Goal: Information Seeking & Learning: Learn about a topic

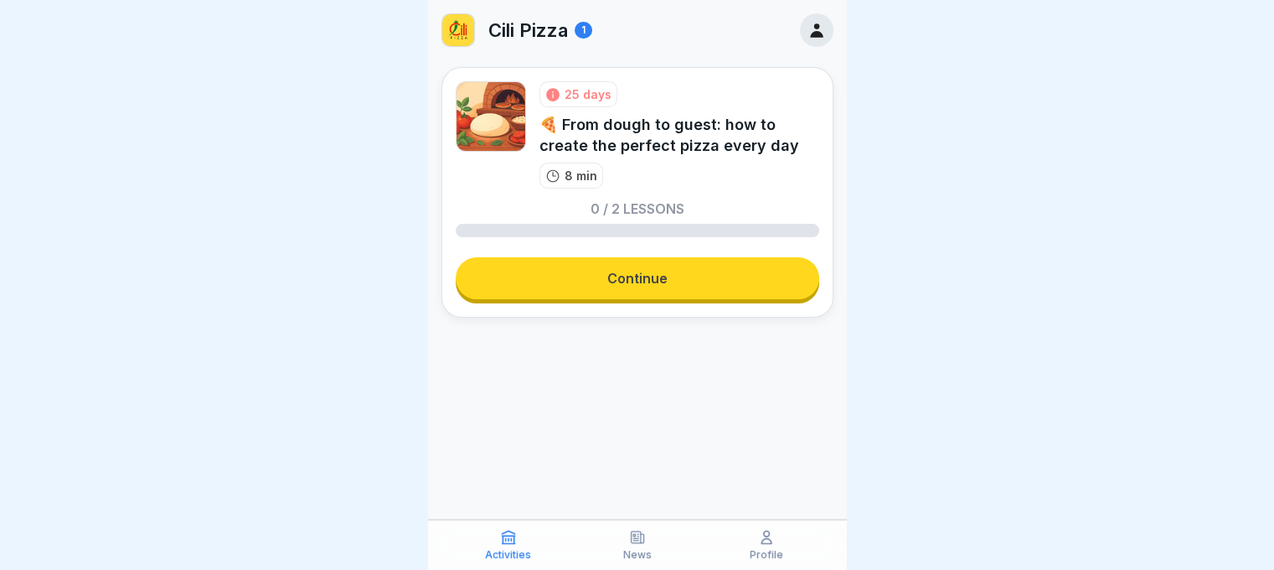
click at [661, 267] on link "Continue" at bounding box center [638, 278] width 364 height 42
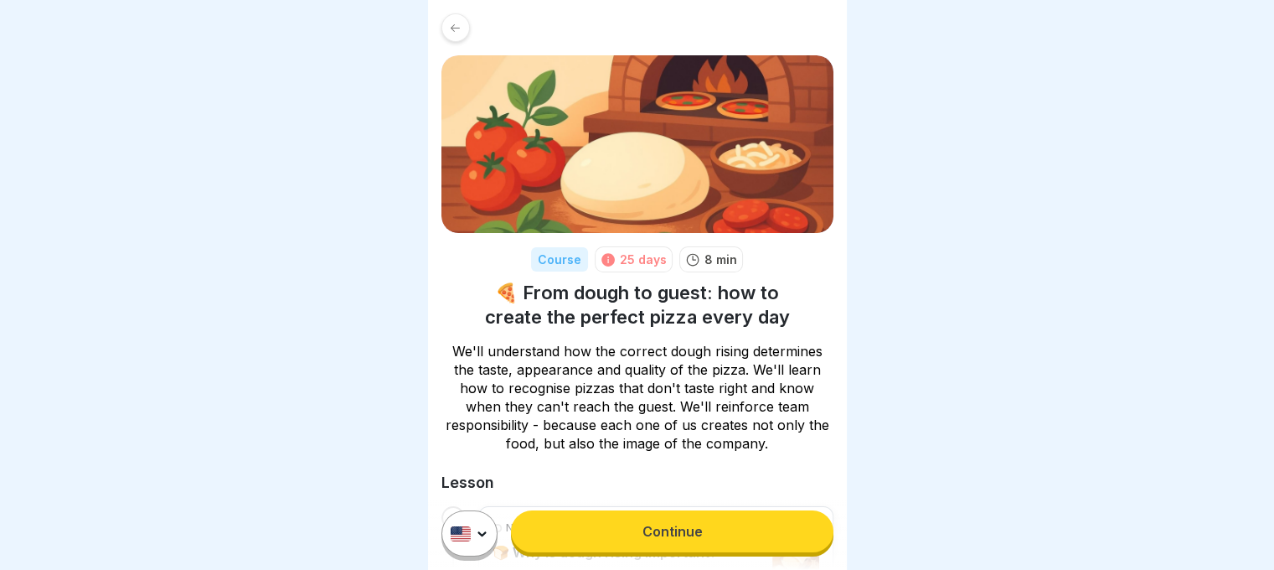
click at [688, 552] on link "Continue" at bounding box center [672, 531] width 322 height 42
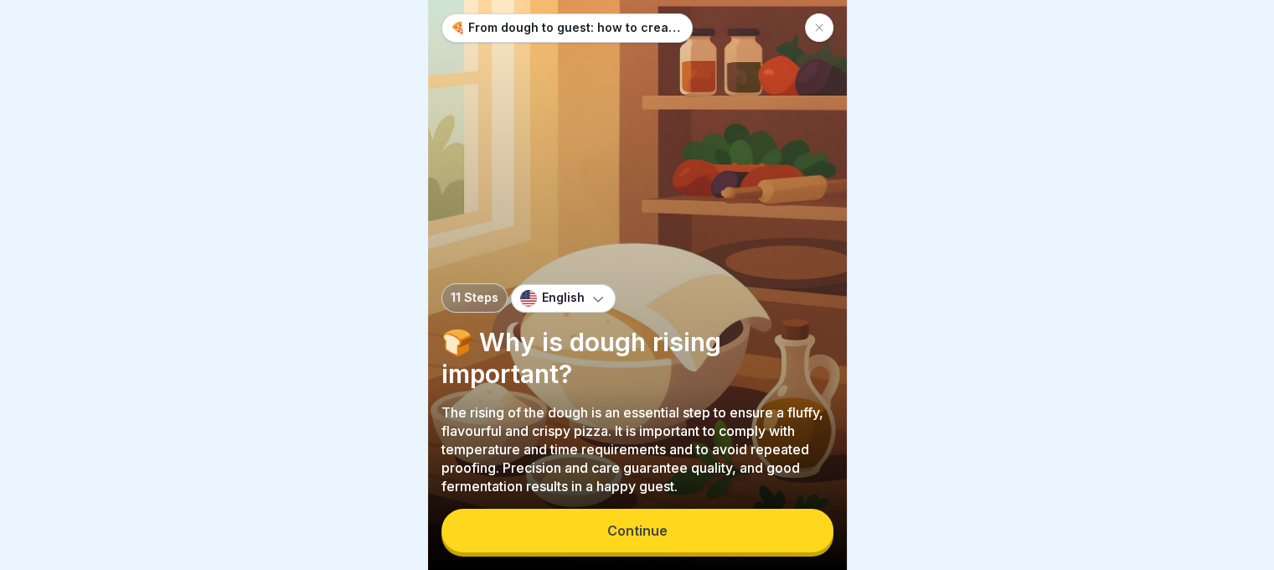
click at [690, 530] on button "Continue" at bounding box center [637, 530] width 392 height 44
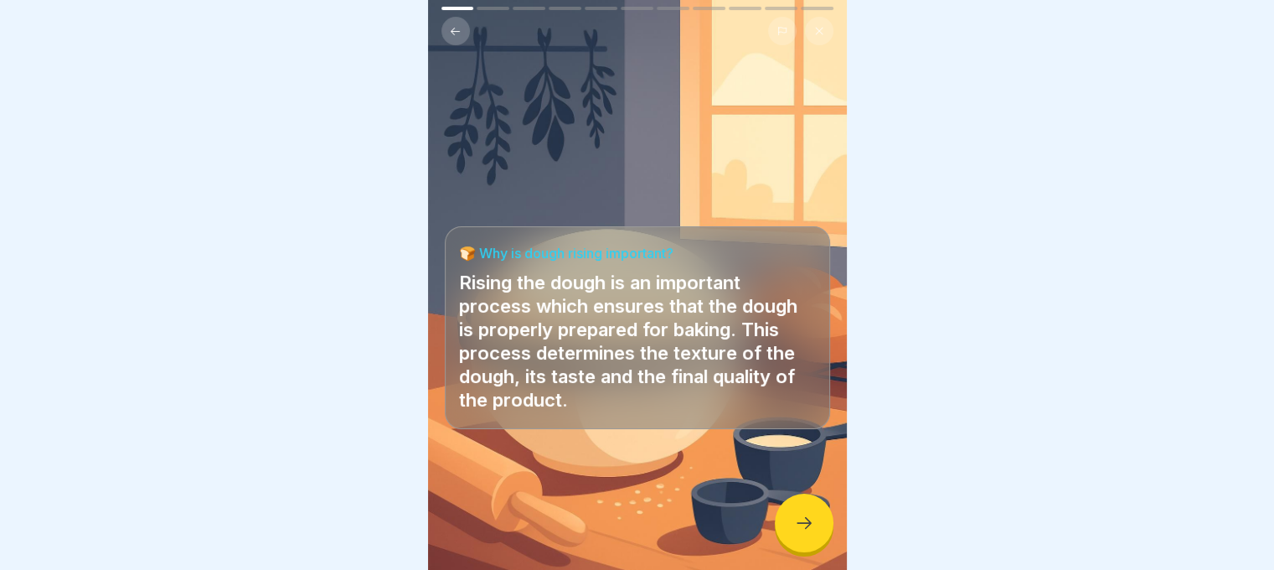
click at [799, 533] on icon at bounding box center [804, 523] width 20 height 20
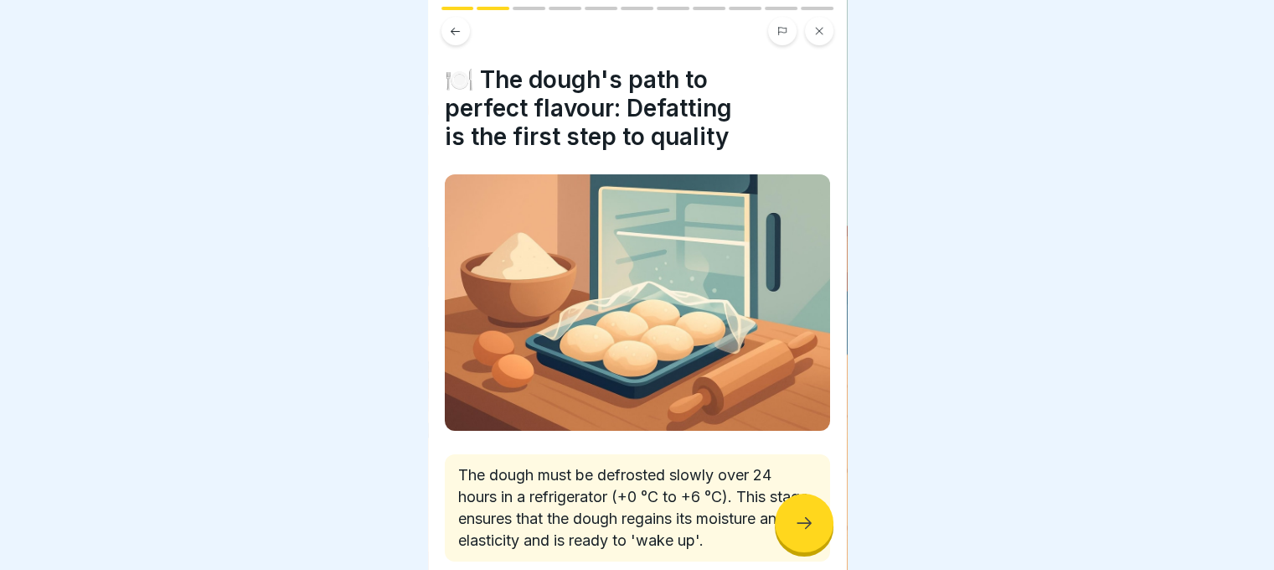
click at [799, 533] on icon at bounding box center [804, 523] width 20 height 20
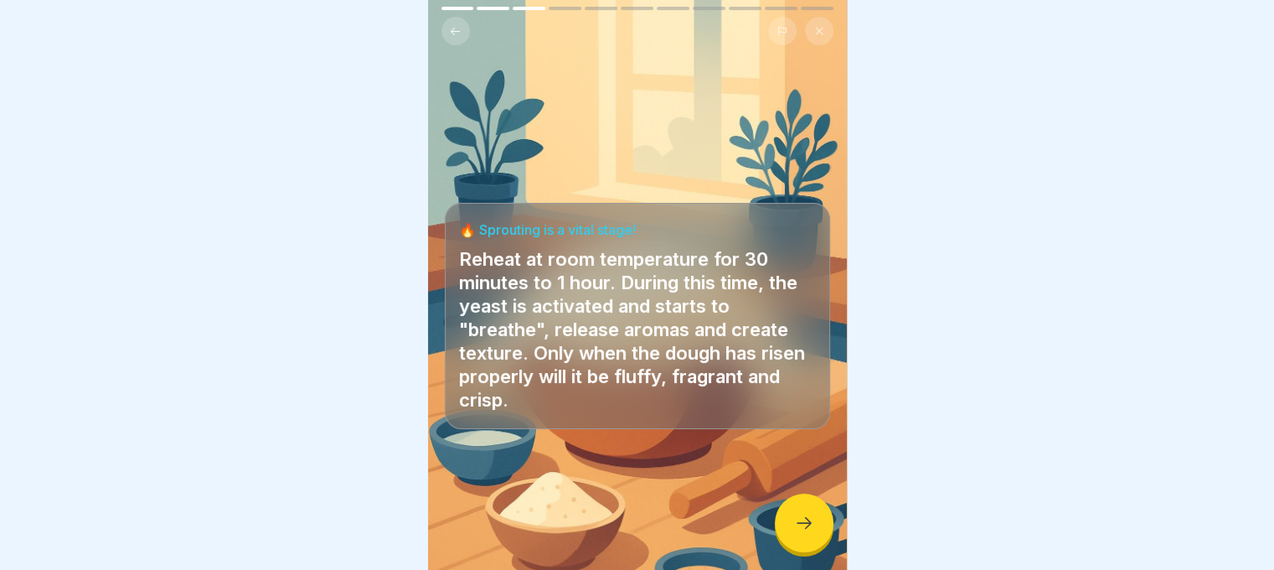
click at [799, 533] on icon at bounding box center [804, 523] width 20 height 20
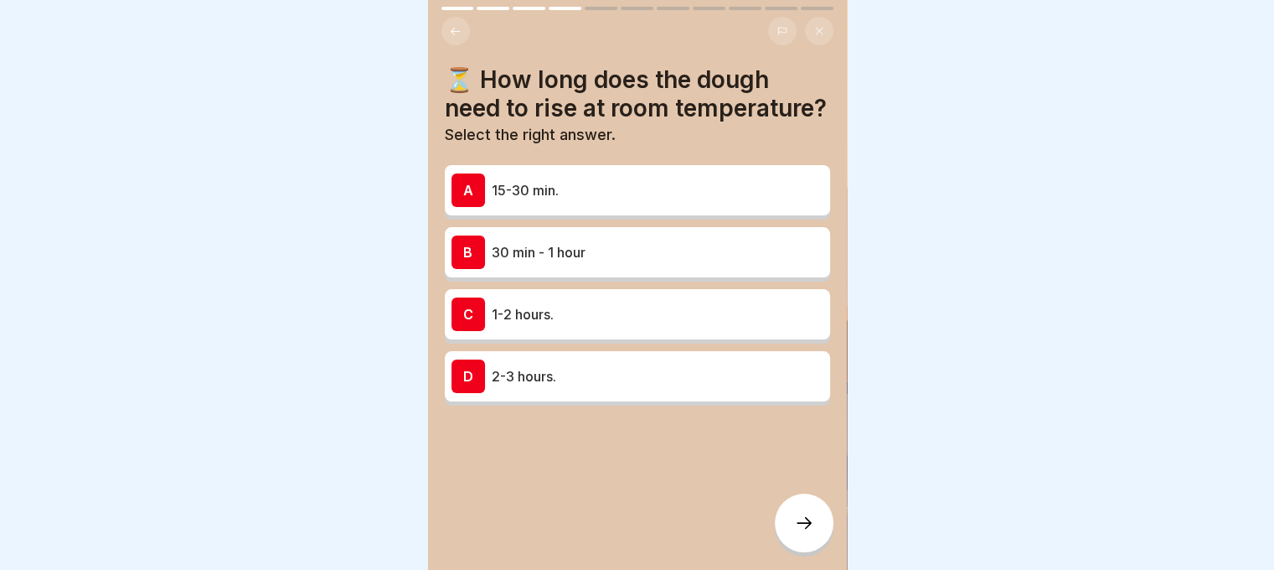
click at [632, 262] on p "30 min - 1 hour" at bounding box center [658, 252] width 332 height 20
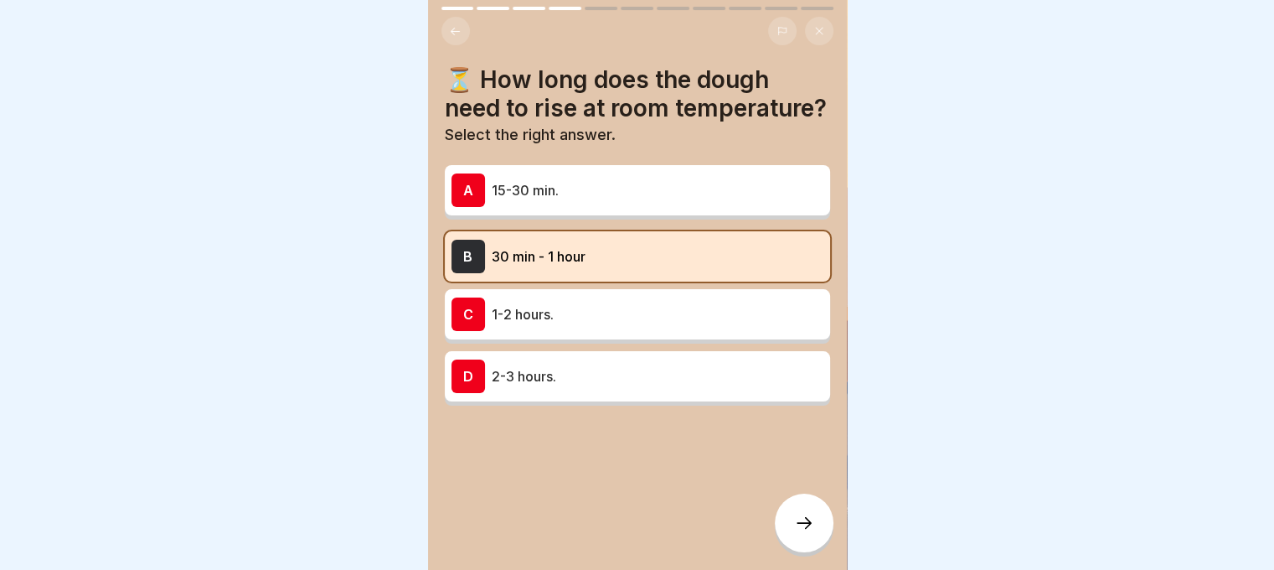
click at [796, 545] on div at bounding box center [804, 522] width 59 height 59
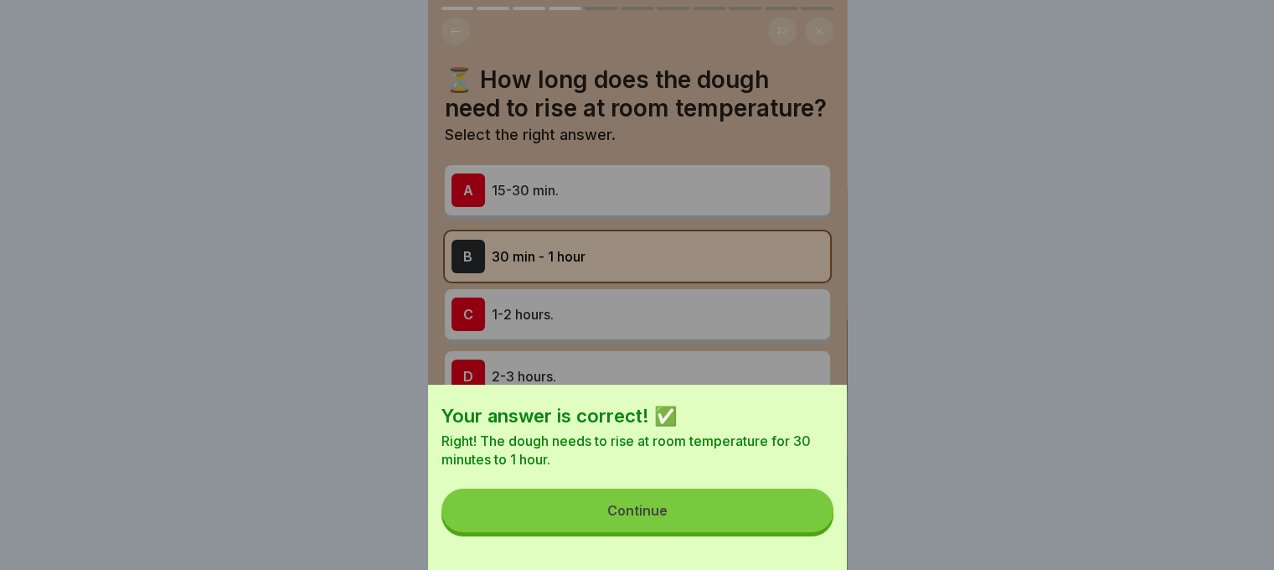
click at [790, 512] on button "Continue" at bounding box center [637, 510] width 392 height 44
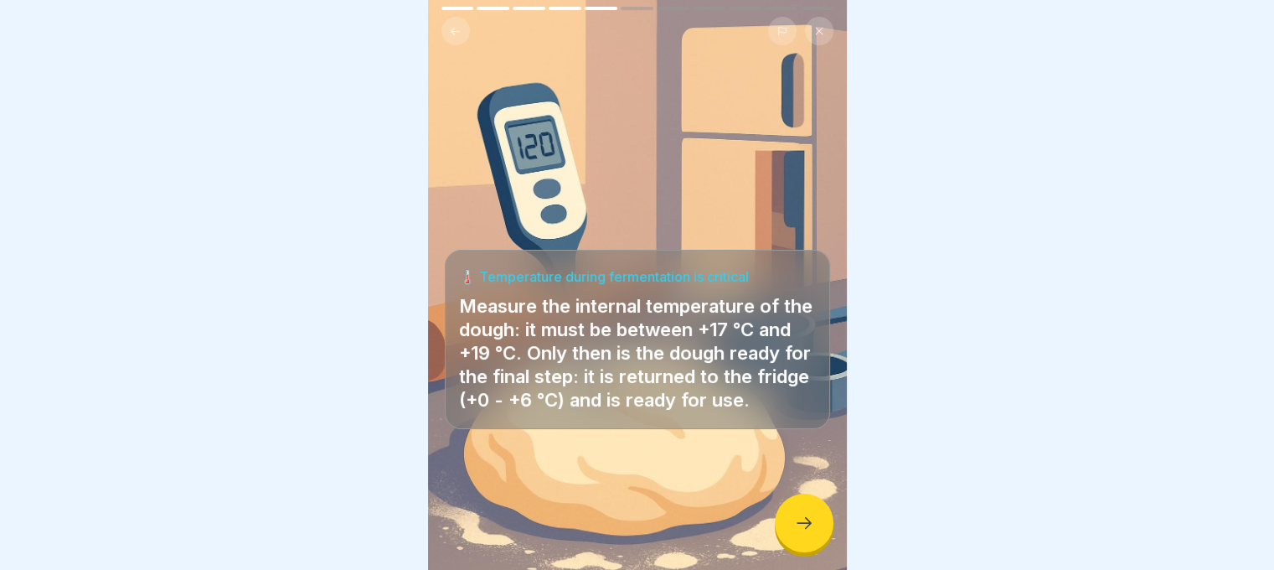
click at [790, 512] on div at bounding box center [804, 522] width 59 height 59
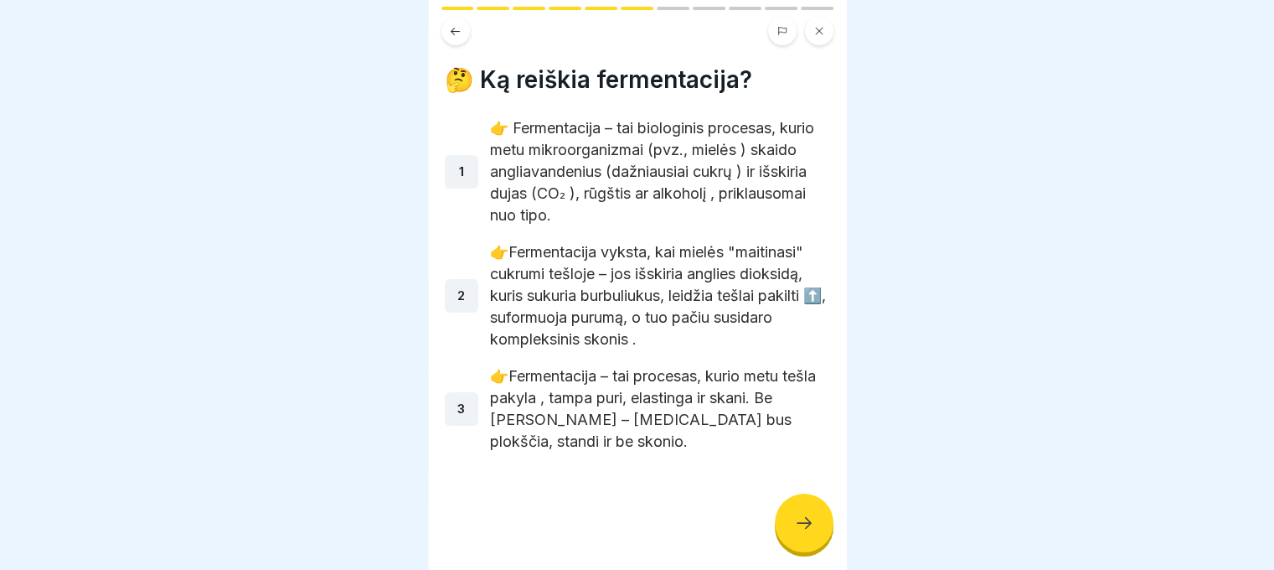
click at [791, 513] on div at bounding box center [804, 522] width 59 height 59
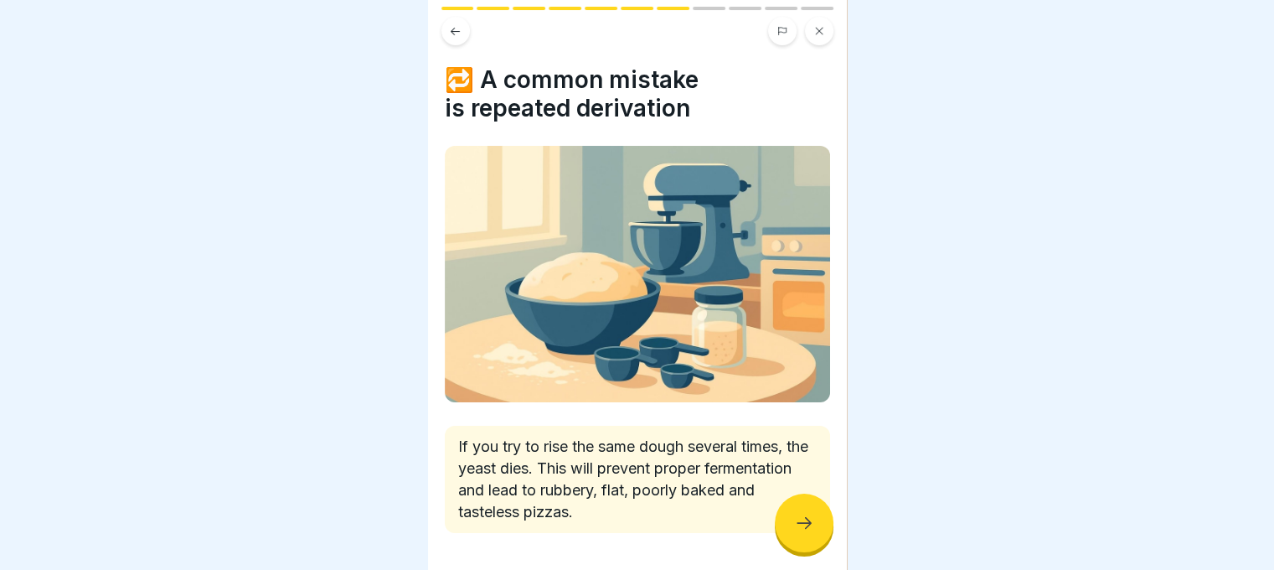
click at [795, 525] on div at bounding box center [804, 522] width 59 height 59
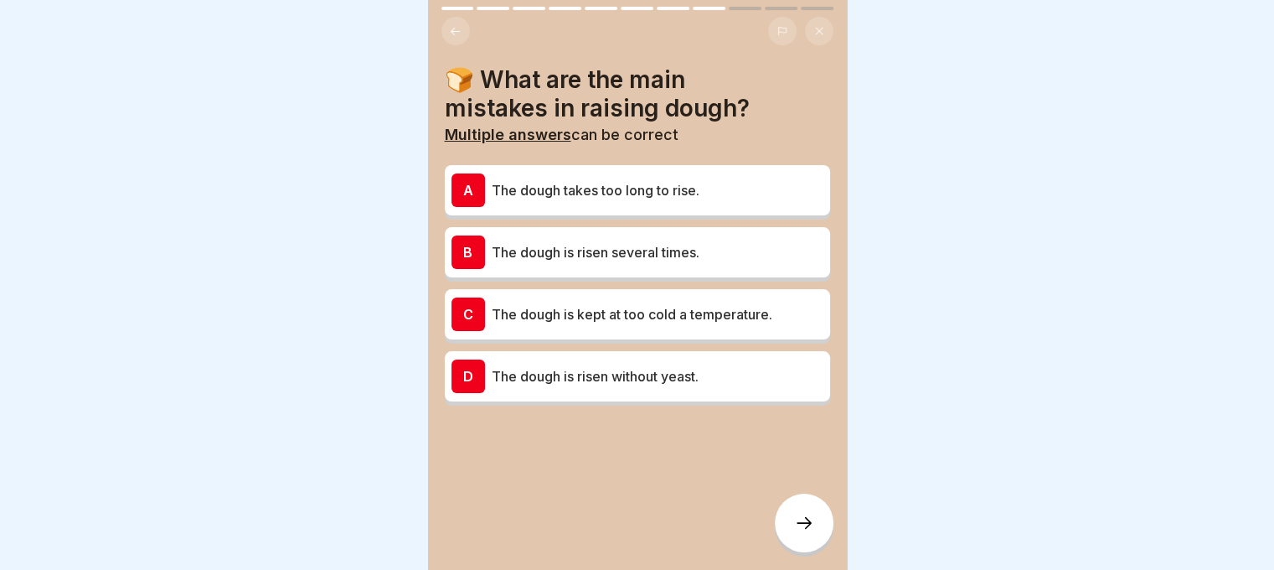
click at [795, 525] on div at bounding box center [804, 522] width 59 height 59
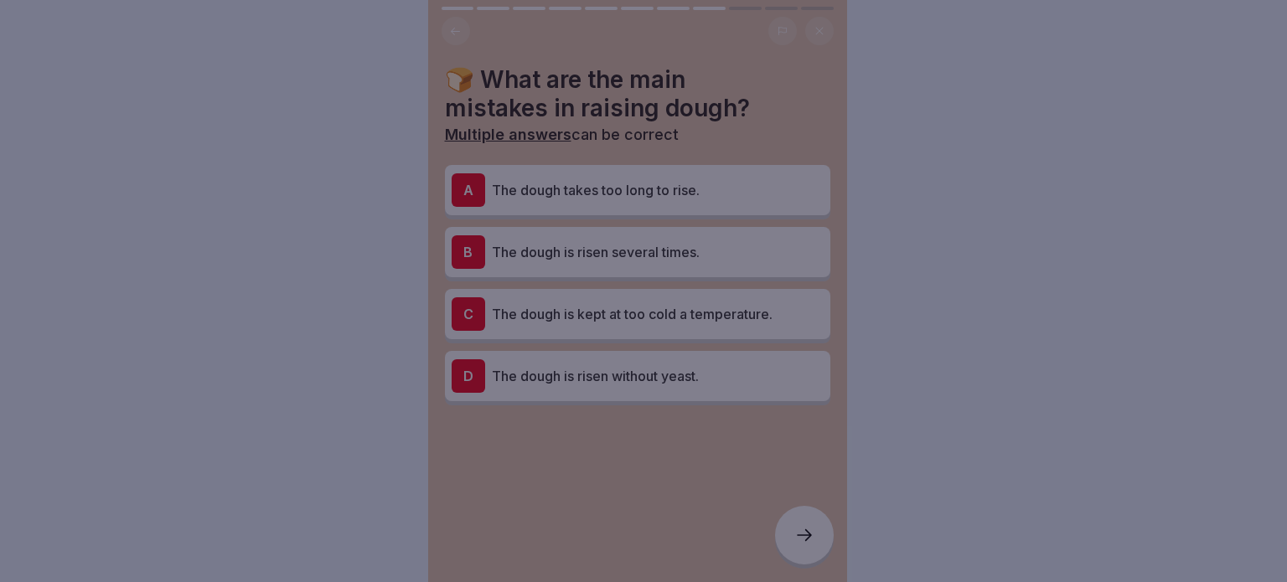
click at [795, 525] on div at bounding box center [643, 291] width 1287 height 582
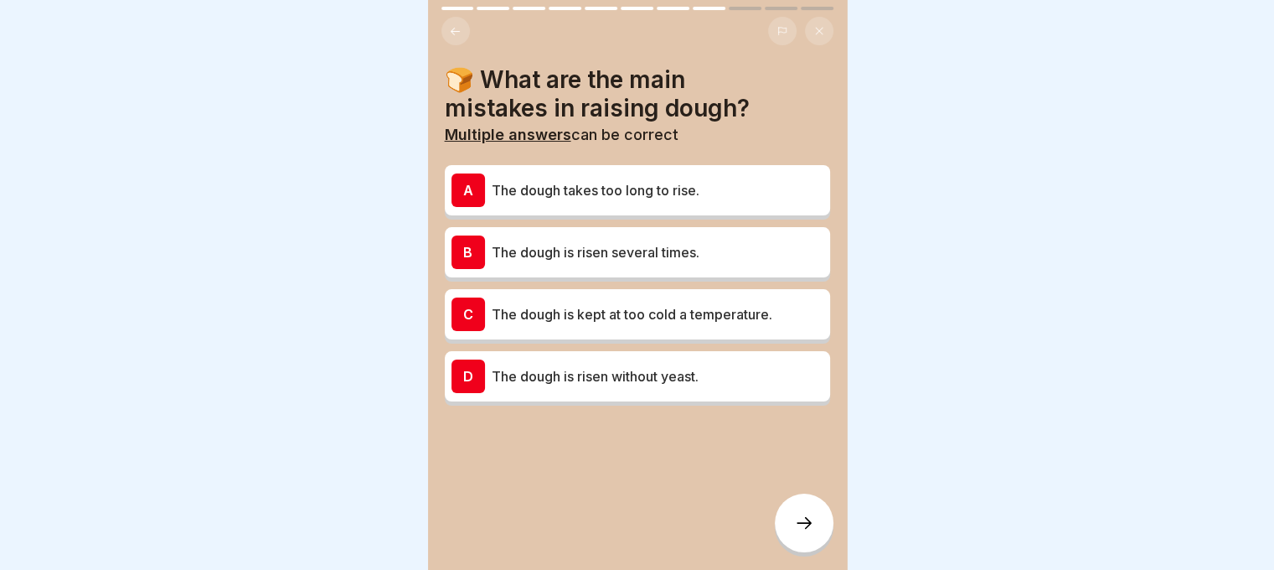
click at [583, 250] on p "The dough is risen several times." at bounding box center [658, 252] width 332 height 20
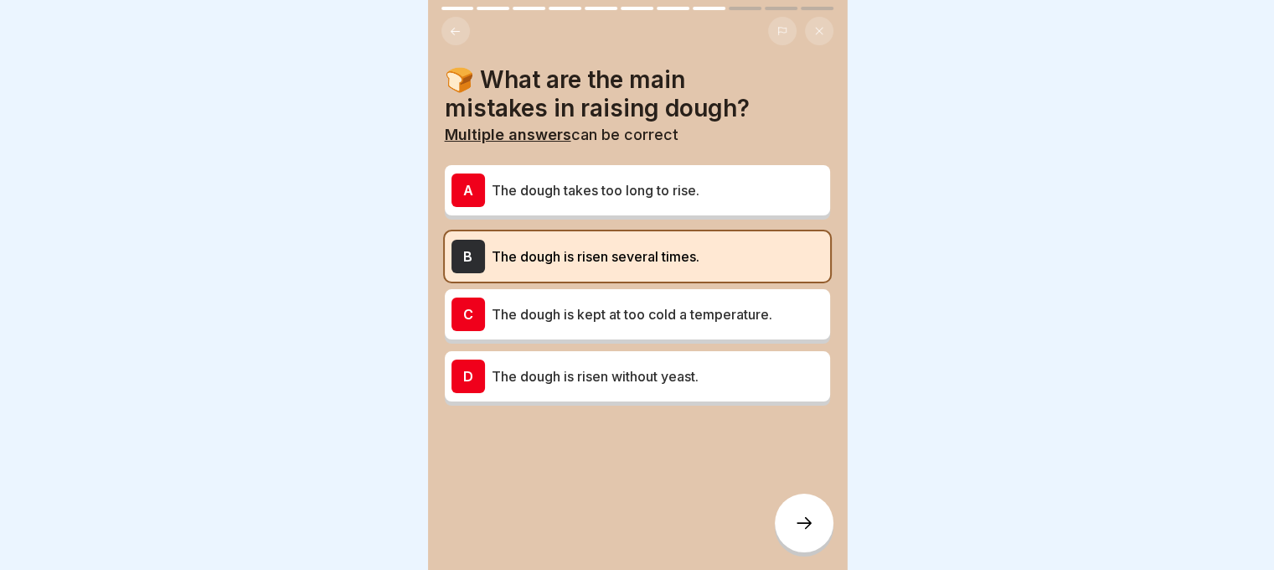
click at [583, 200] on div "A The dough takes too long to rise." at bounding box center [637, 190] width 372 height 34
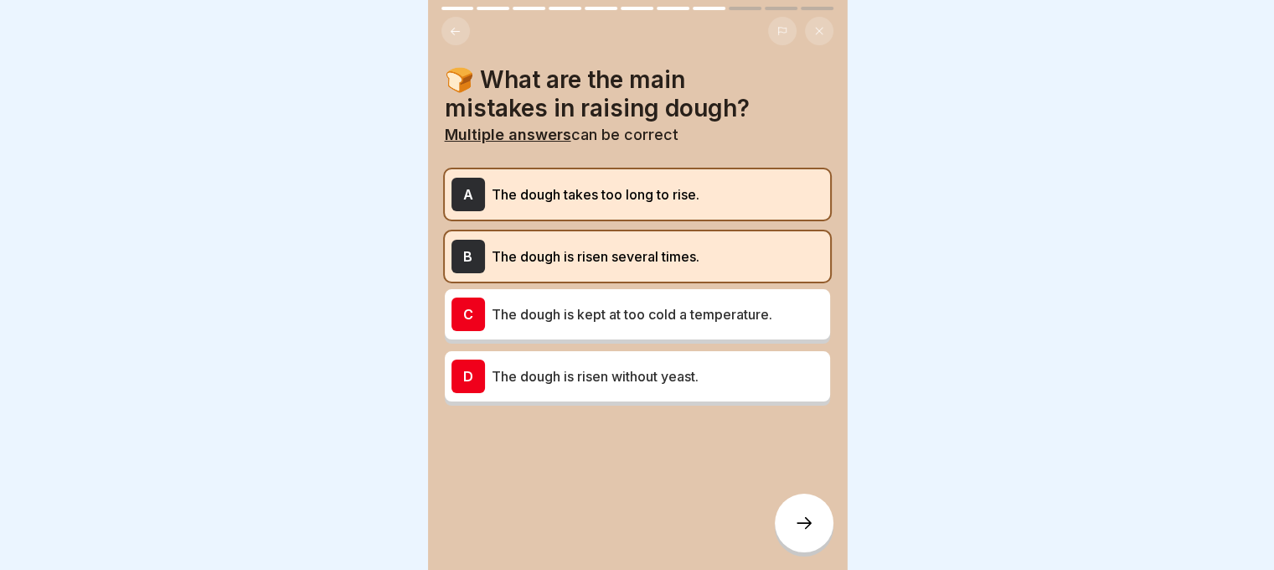
click at [786, 527] on div at bounding box center [804, 522] width 59 height 59
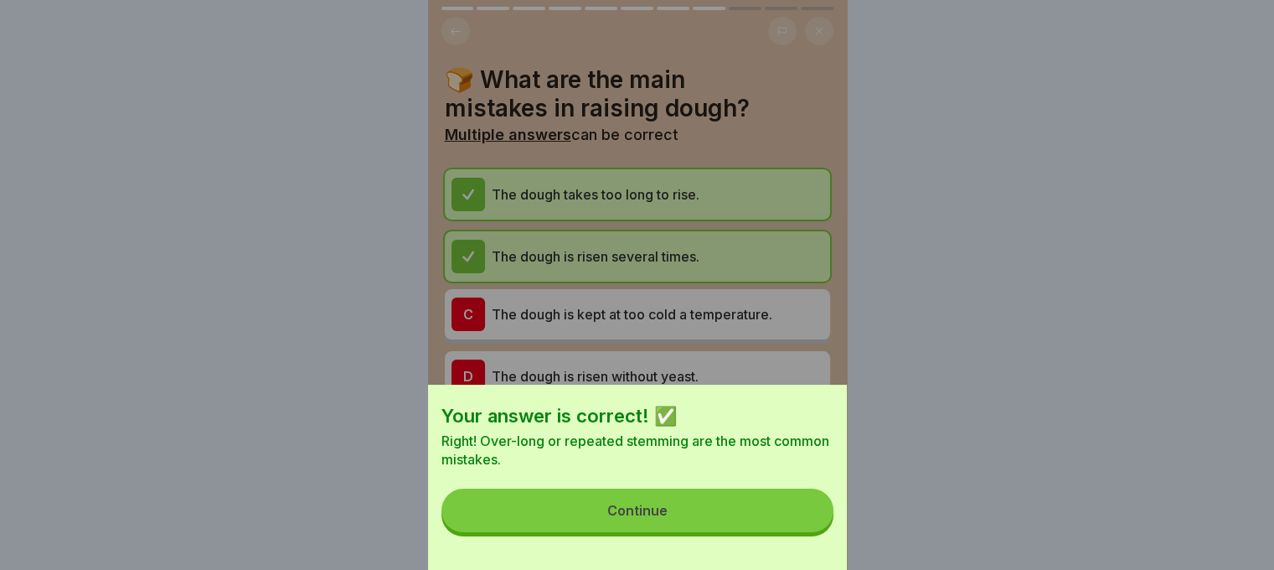
click at [786, 527] on button "Continue" at bounding box center [637, 510] width 392 height 44
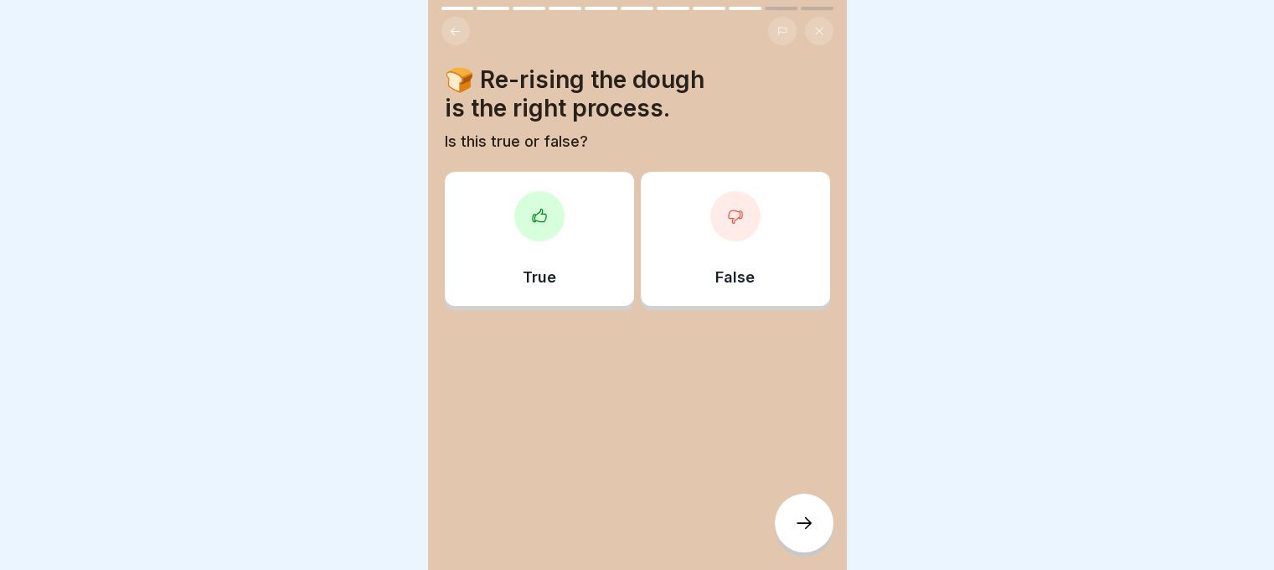
click at [786, 524] on div at bounding box center [804, 522] width 59 height 59
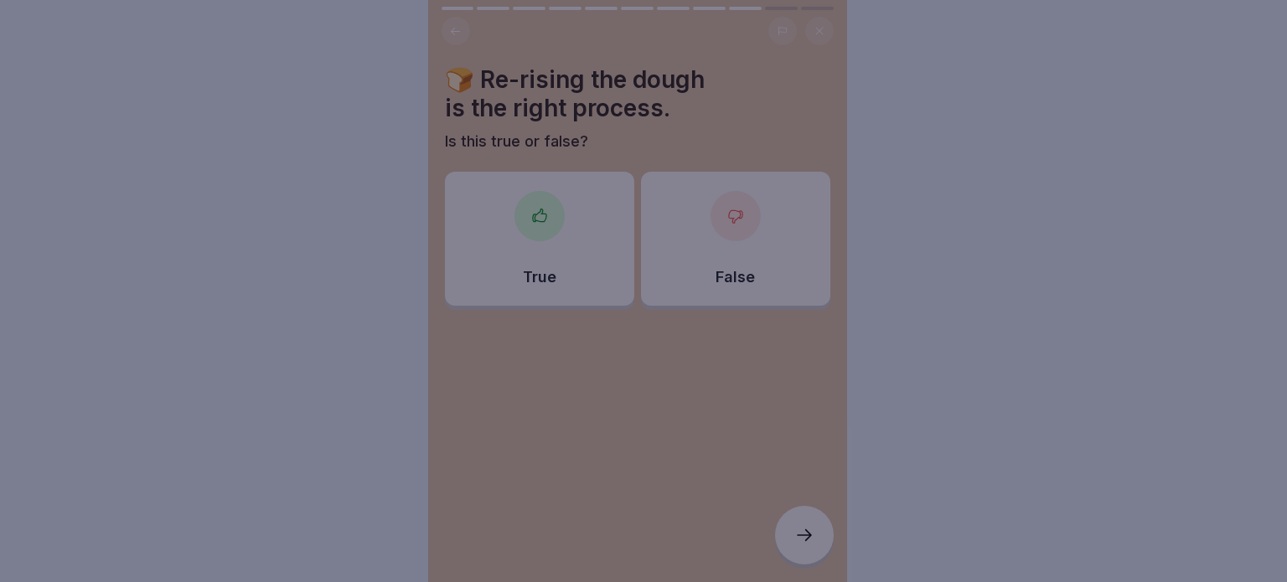
click at [804, 494] on div at bounding box center [643, 291] width 1287 height 582
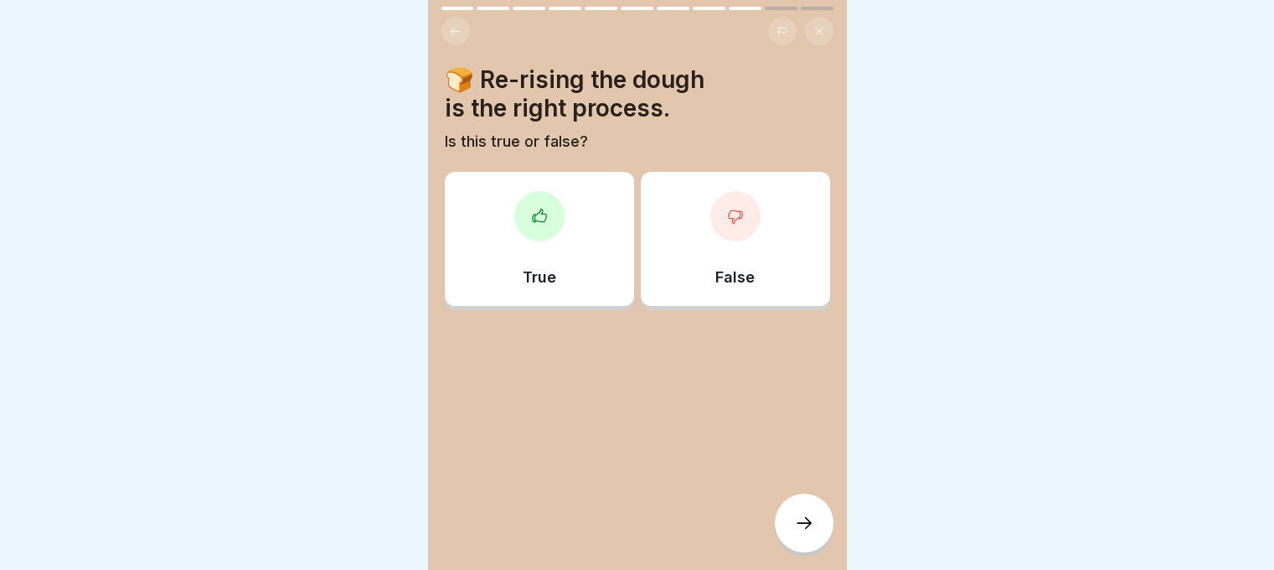
click at [681, 213] on div "False" at bounding box center [735, 239] width 189 height 134
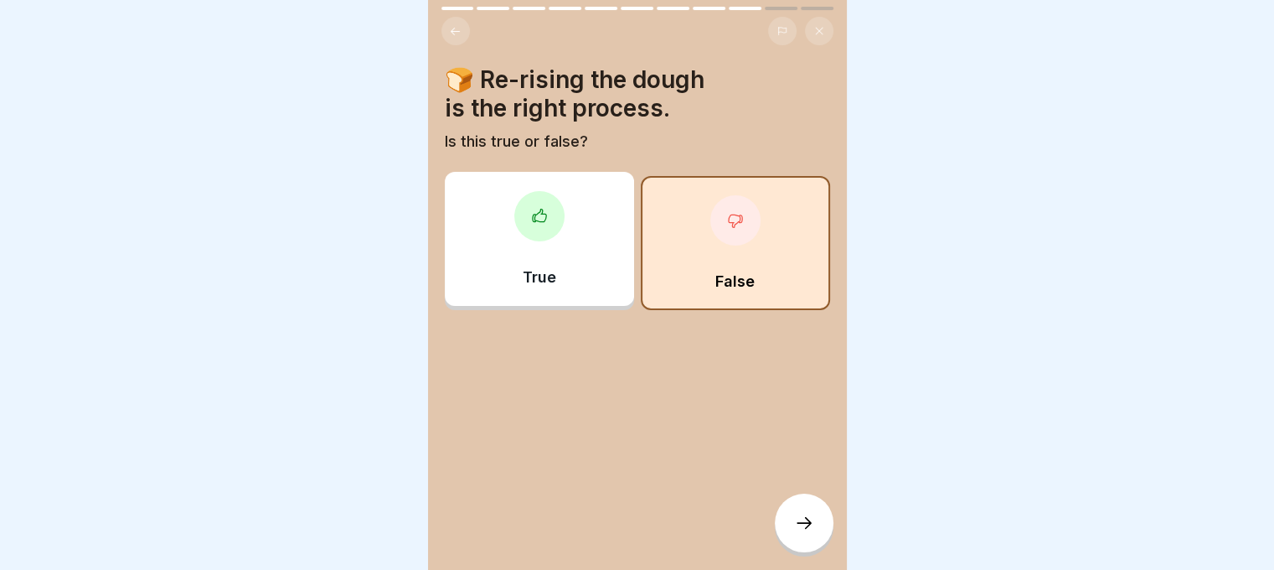
click at [791, 539] on div at bounding box center [804, 522] width 59 height 59
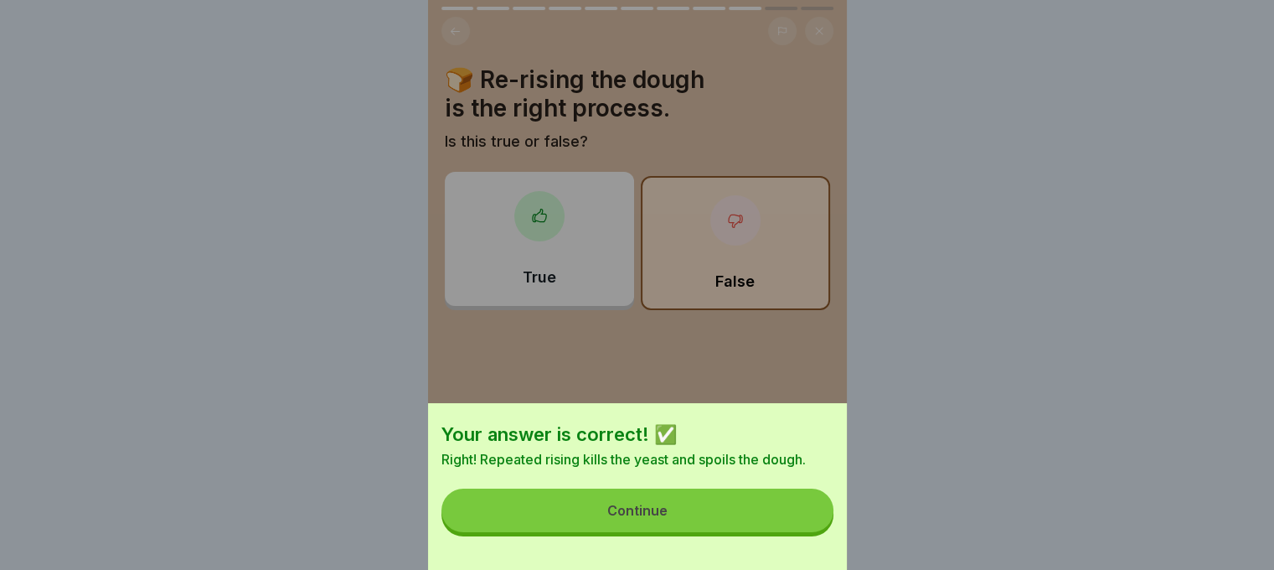
click at [687, 518] on button "Continue" at bounding box center [637, 510] width 392 height 44
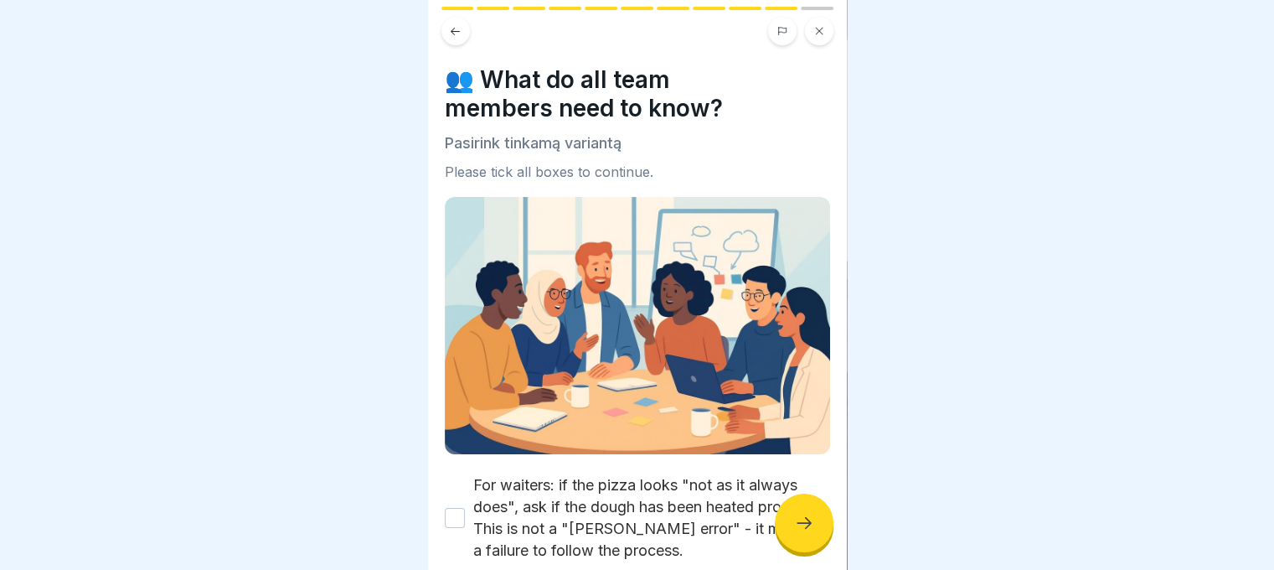
scroll to position [165, 0]
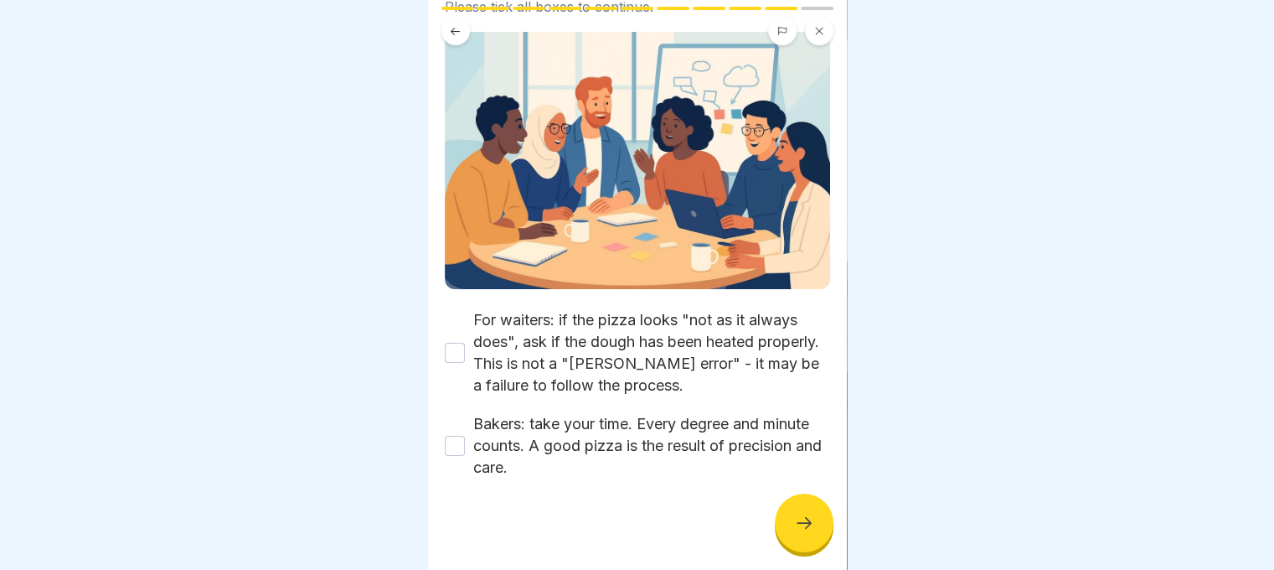
click at [446, 343] on button "For waiters: if the pizza looks "not as it always does", ask if the dough has b…" at bounding box center [455, 353] width 20 height 20
click at [454, 436] on button "Bakers: take your time. Every degree and minute counts. A good pizza is the res…" at bounding box center [455, 446] width 20 height 20
click at [818, 543] on div at bounding box center [804, 522] width 59 height 59
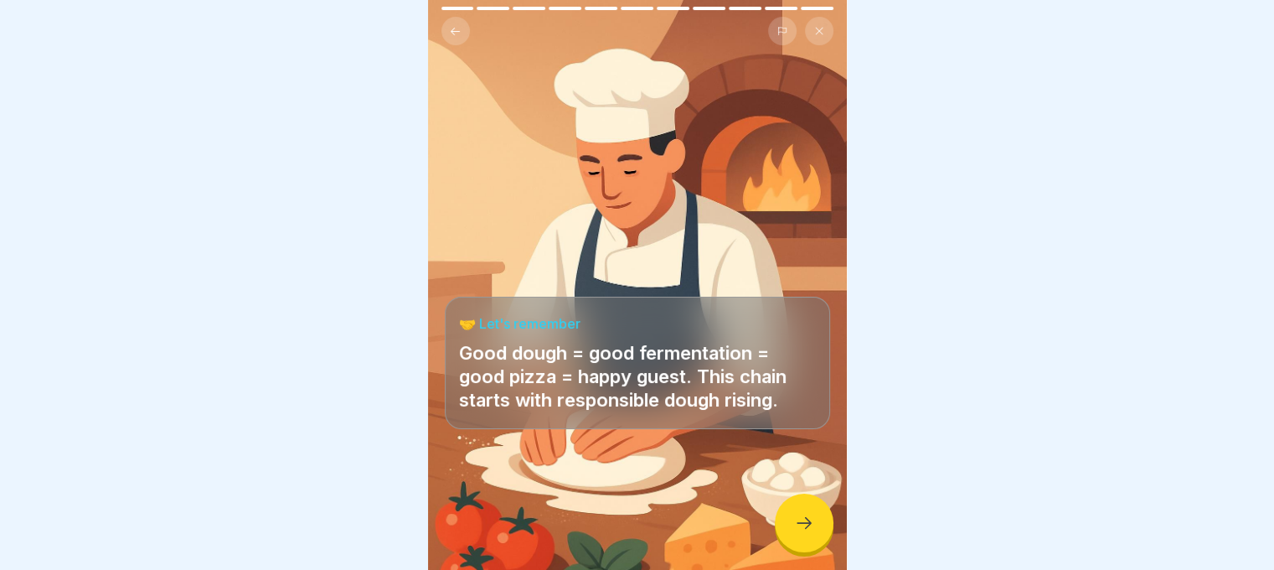
click at [810, 533] on icon at bounding box center [804, 523] width 20 height 20
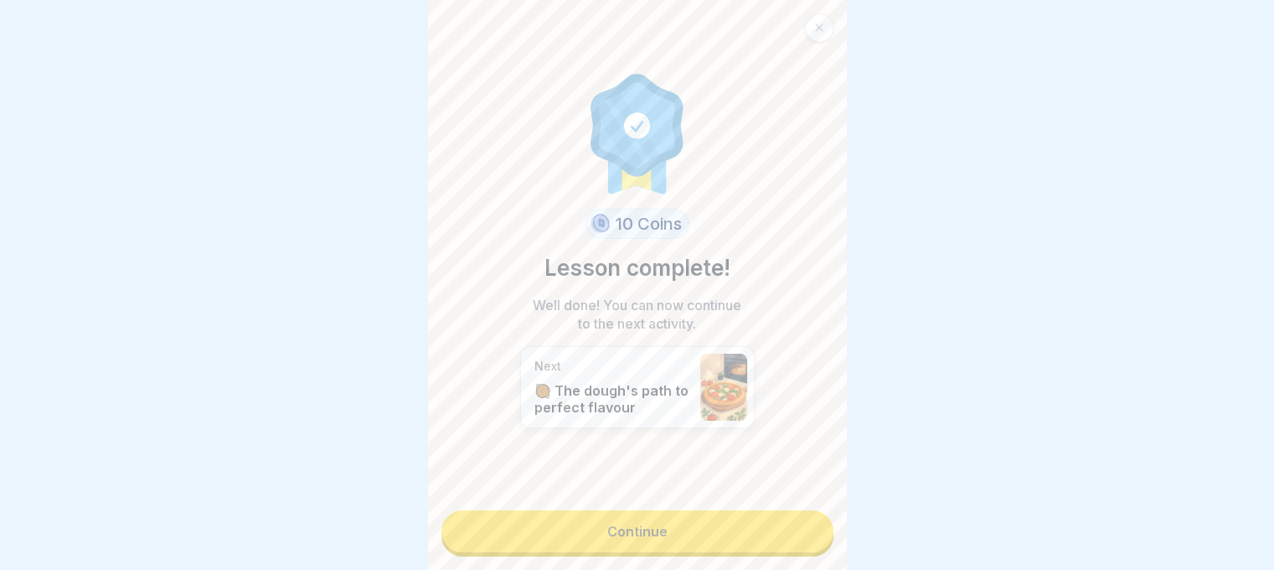
click at [783, 519] on link "Continue" at bounding box center [637, 531] width 392 height 42
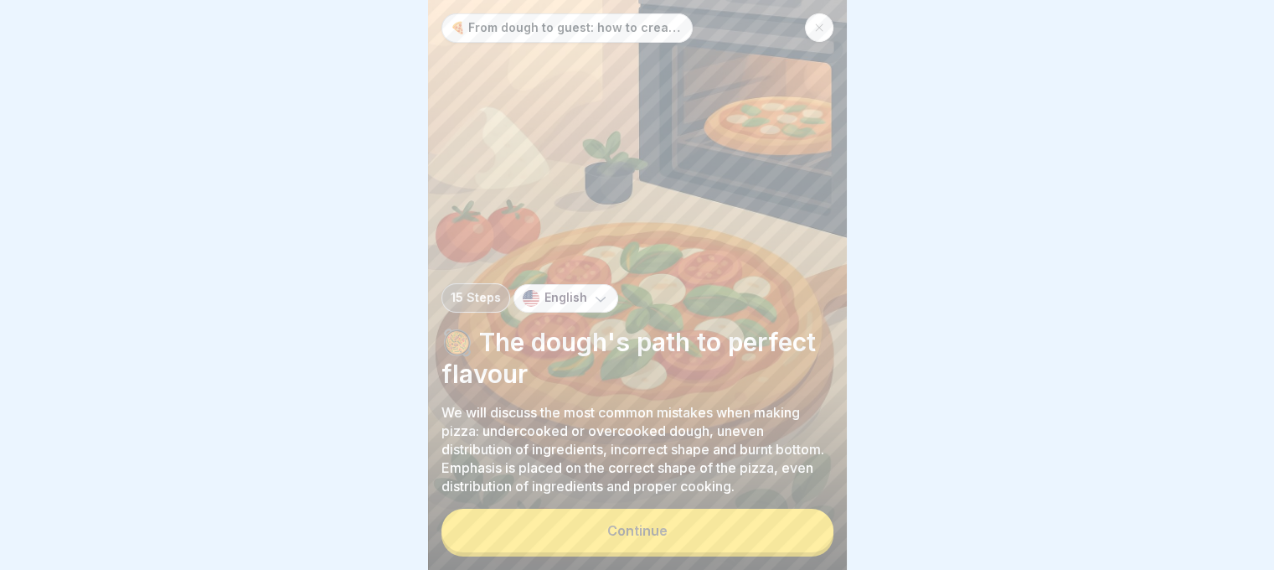
click at [784, 539] on button "Continue" at bounding box center [637, 530] width 392 height 44
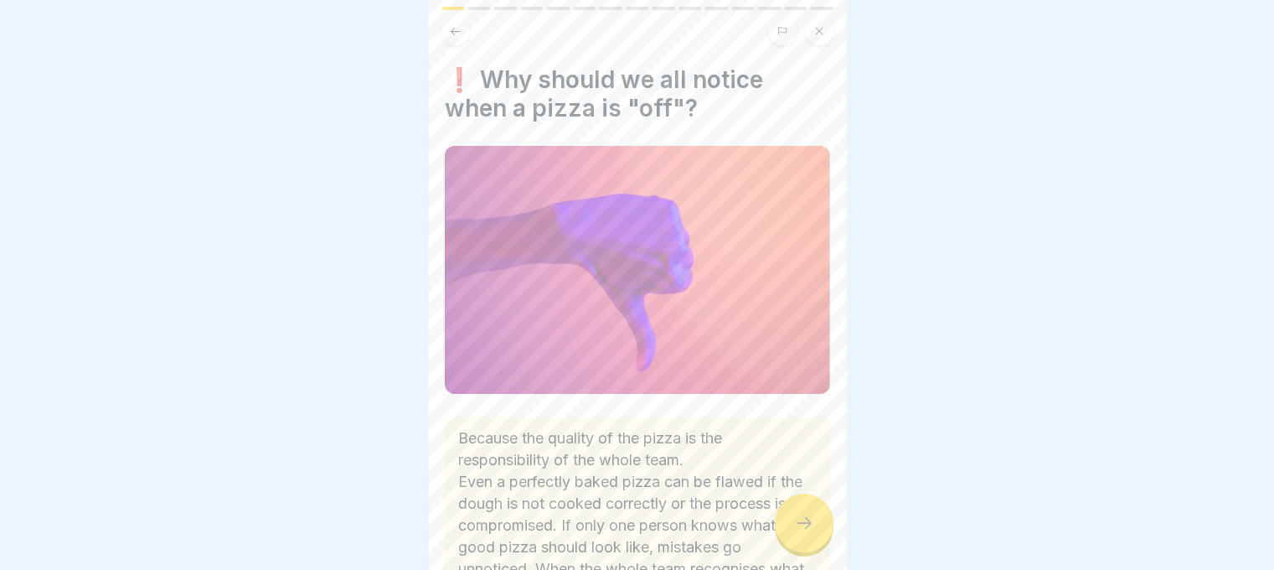
click at [823, 529] on div at bounding box center [804, 522] width 59 height 59
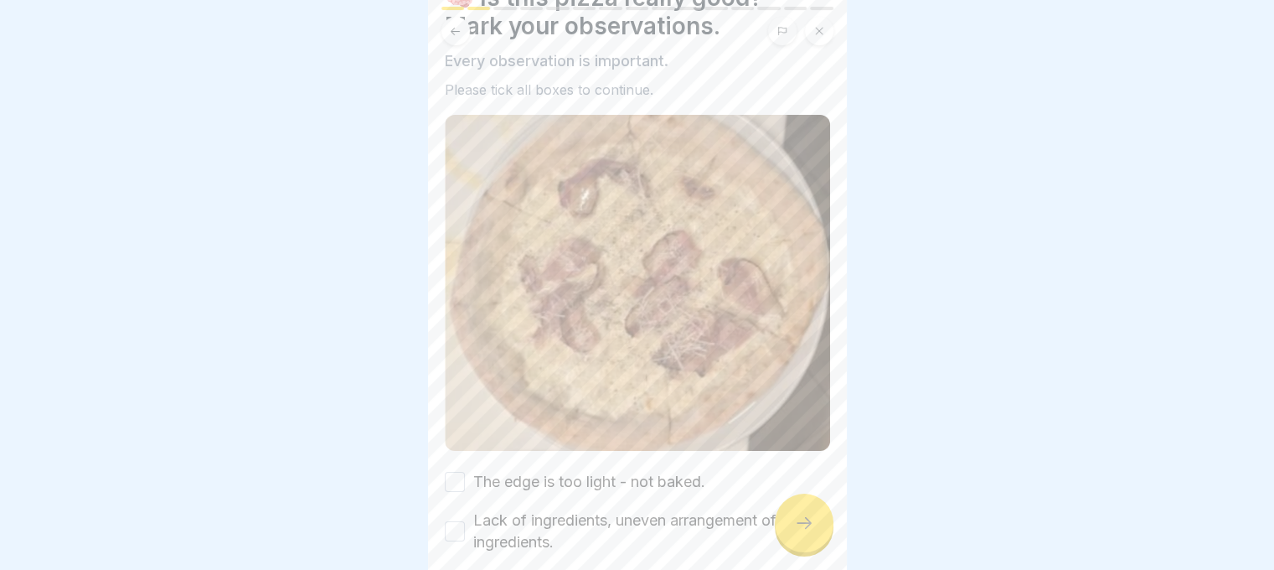
scroll to position [154, 0]
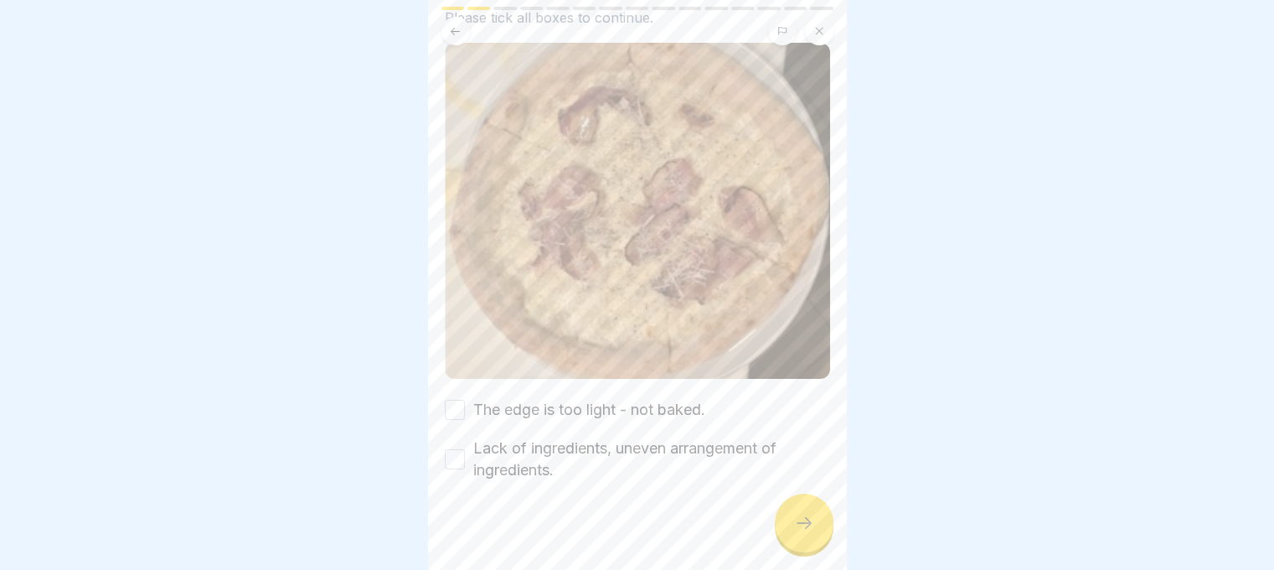
click at [453, 400] on button "The edge is too light - not baked." at bounding box center [455, 410] width 20 height 20
click at [457, 449] on button "Lack of ingredients, uneven arrangement of ingredients." at bounding box center [455, 459] width 20 height 20
click at [797, 529] on icon at bounding box center [804, 523] width 20 height 20
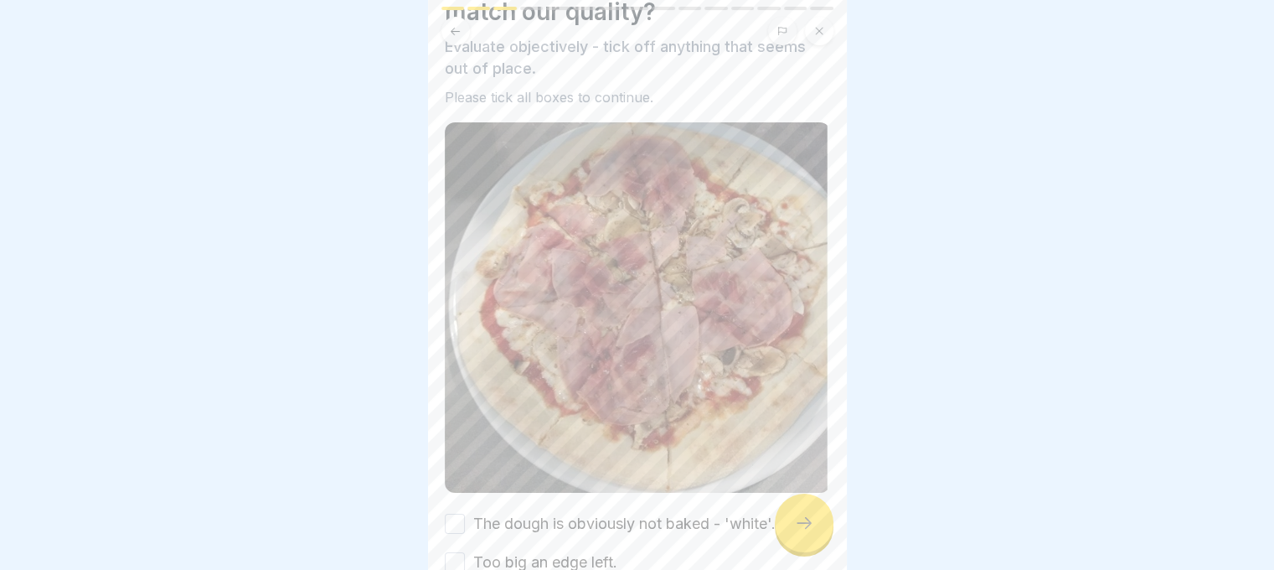
scroll to position [188, 0]
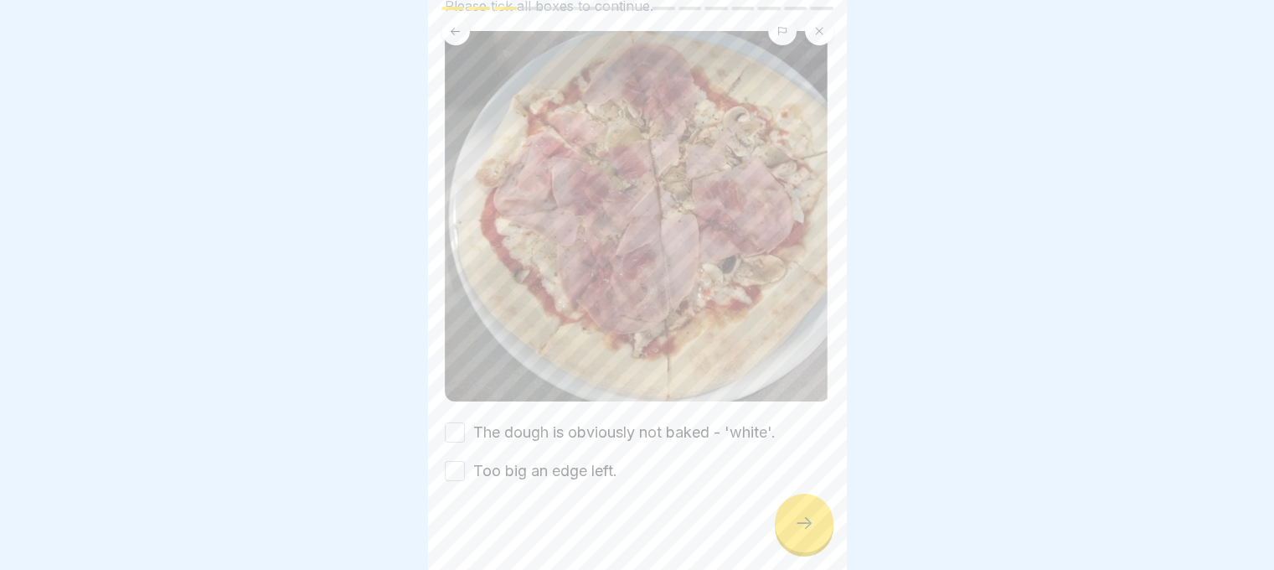
click at [449, 422] on button "The dough is obviously not baked - 'white'." at bounding box center [455, 432] width 20 height 20
click at [453, 461] on button "Too big an edge left." at bounding box center [455, 471] width 20 height 20
click at [801, 516] on icon at bounding box center [804, 523] width 20 height 20
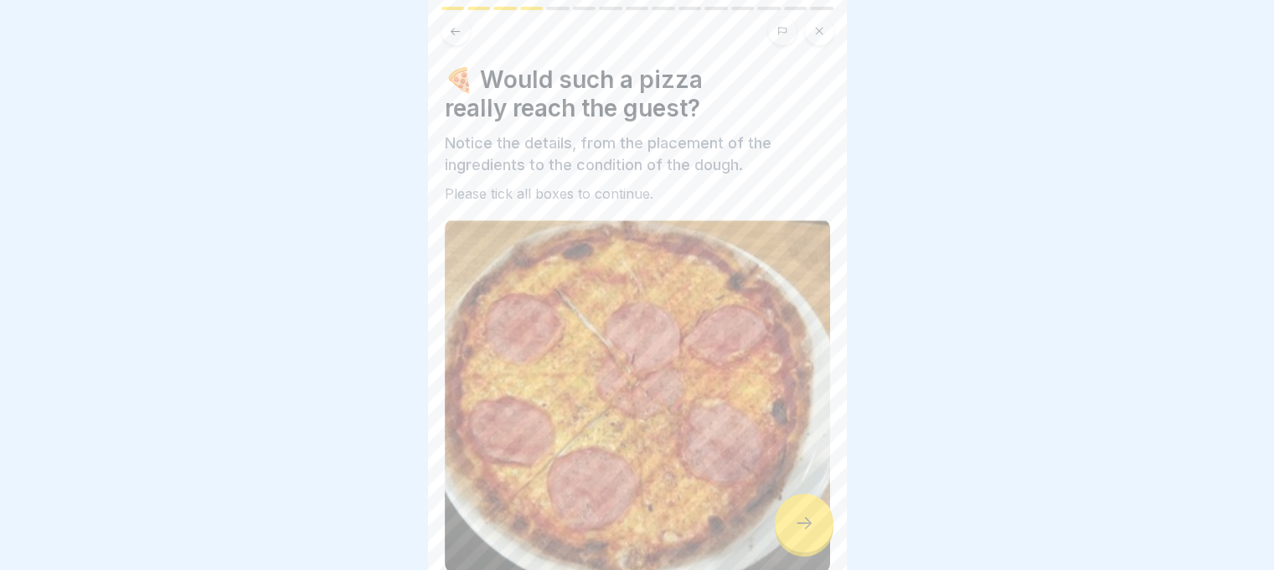
click at [801, 516] on icon at bounding box center [804, 523] width 20 height 20
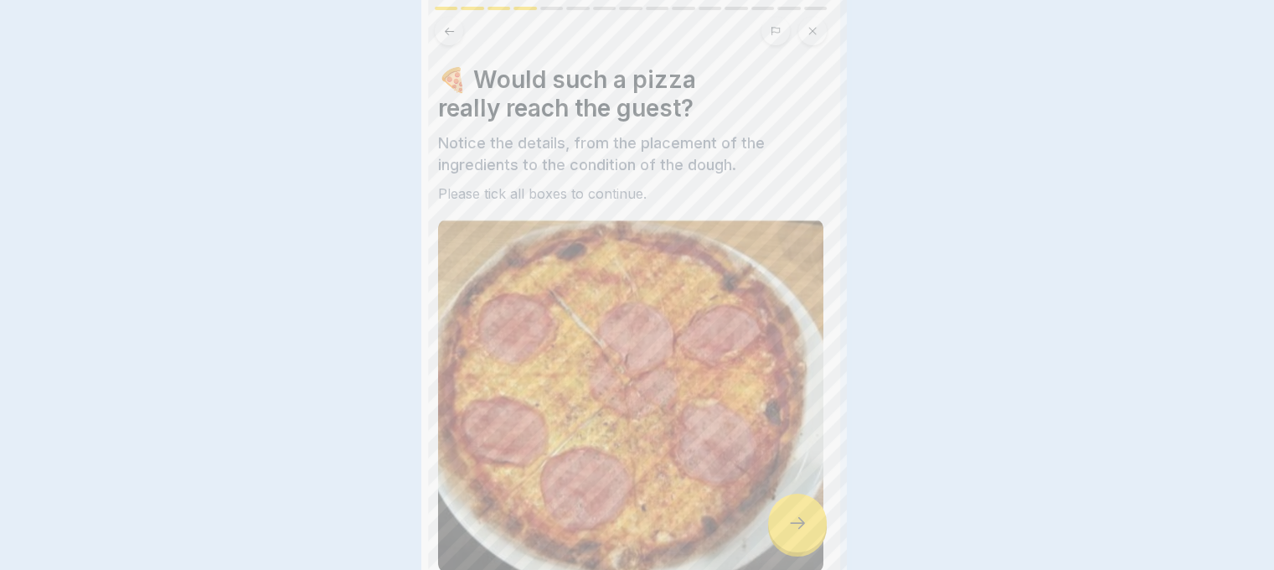
scroll to position [0, 0]
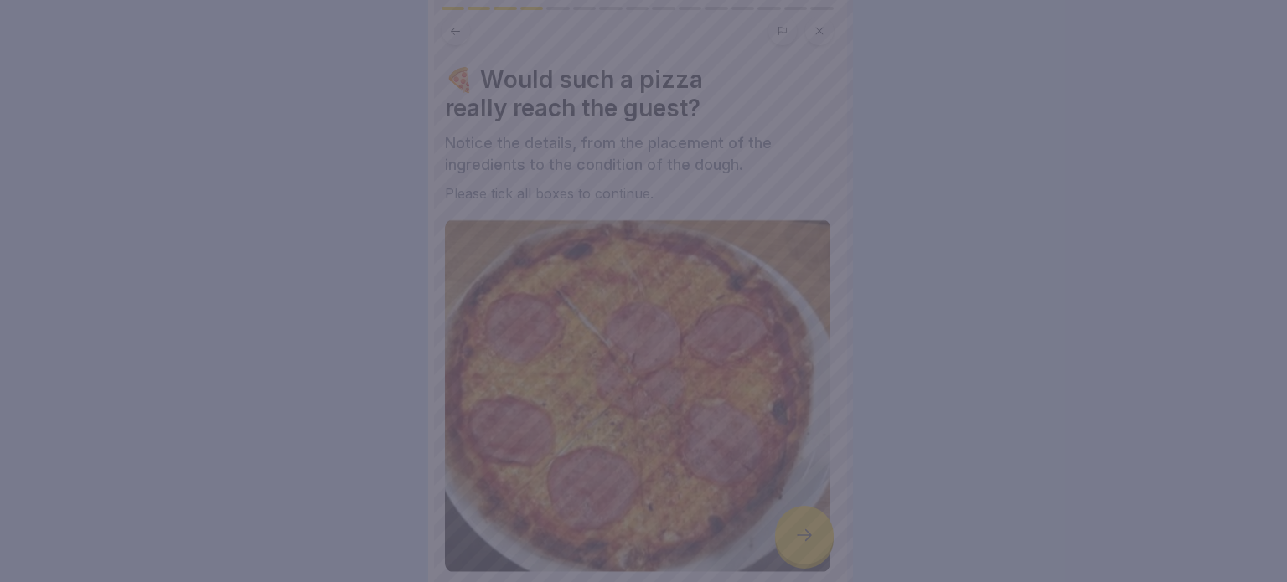
click at [801, 516] on div at bounding box center [643, 291] width 1287 height 582
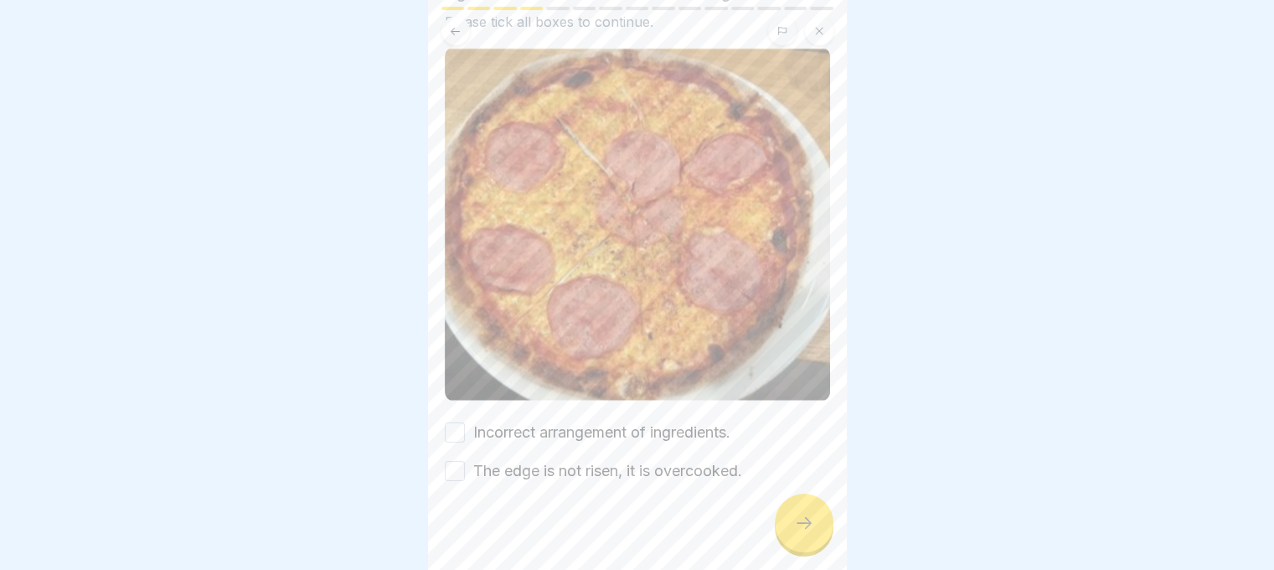
scroll to position [13, 0]
click at [446, 422] on button "Incorrect arrangement of ingredients." at bounding box center [455, 432] width 20 height 20
click at [457, 461] on button "The edge is not risen, it is overcooked." at bounding box center [455, 471] width 20 height 20
click at [784, 511] on div at bounding box center [804, 522] width 59 height 59
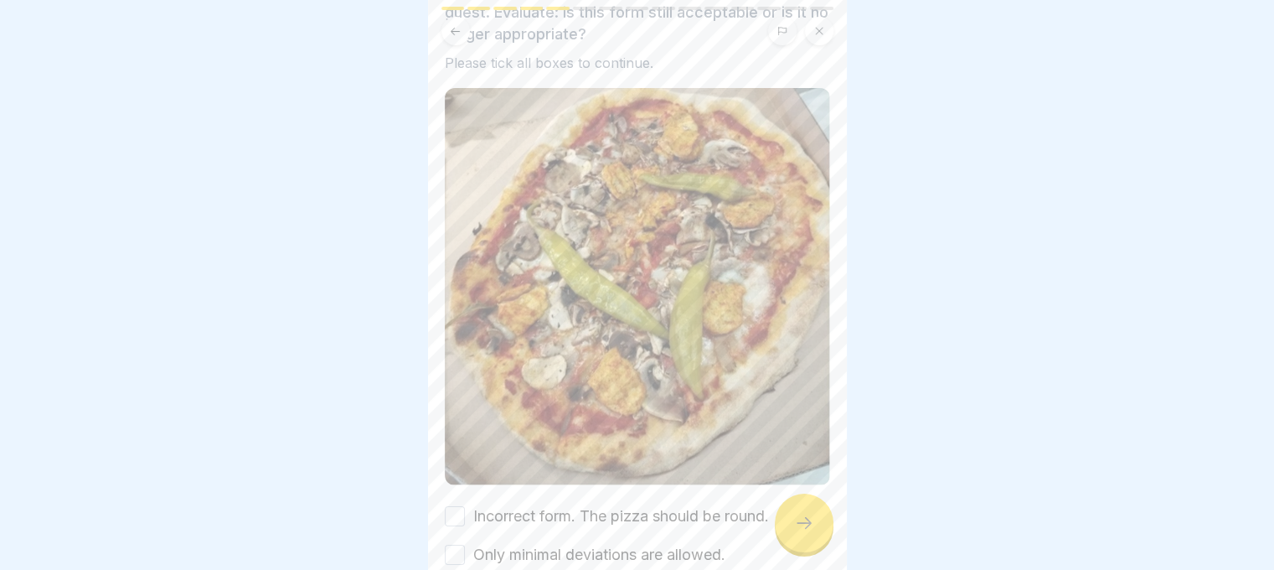
scroll to position [235, 0]
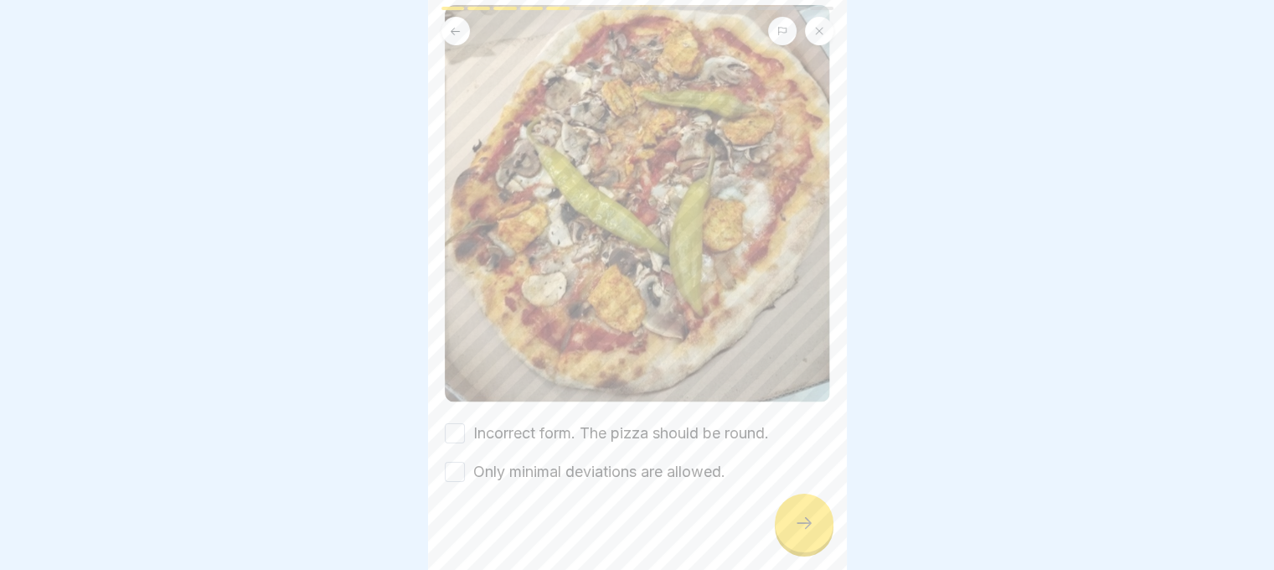
click at [458, 423] on button "Incorrect form. The pizza should be round." at bounding box center [455, 433] width 20 height 20
click at [462, 462] on button "Only minimal deviations are allowed." at bounding box center [455, 472] width 20 height 20
click at [818, 521] on div at bounding box center [804, 522] width 59 height 59
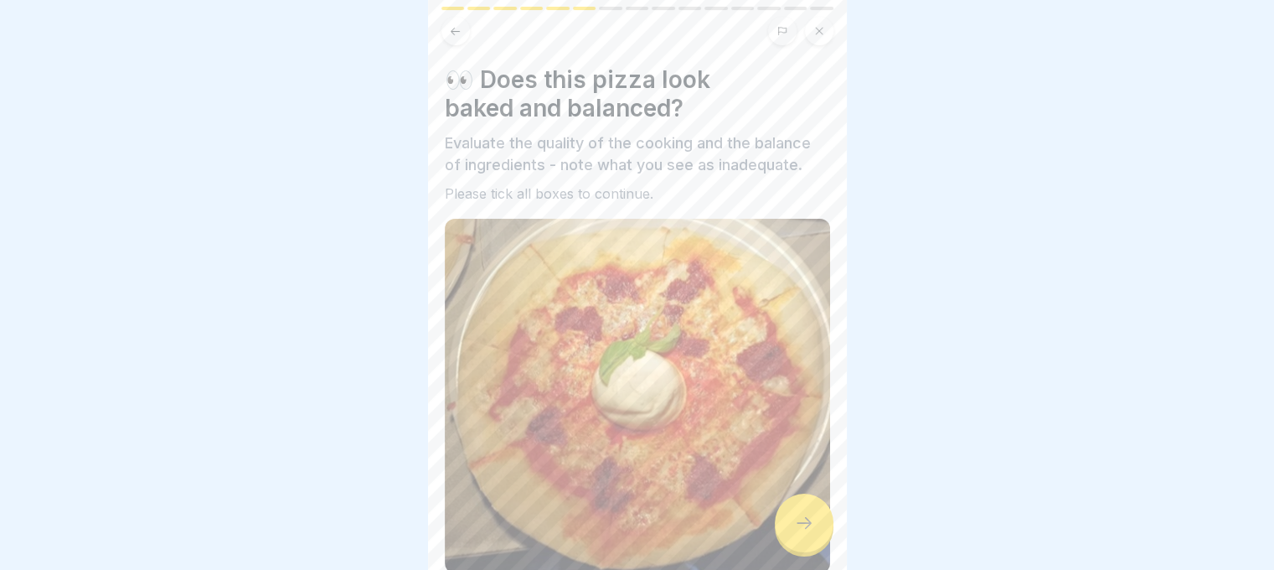
click at [818, 522] on div at bounding box center [804, 522] width 59 height 59
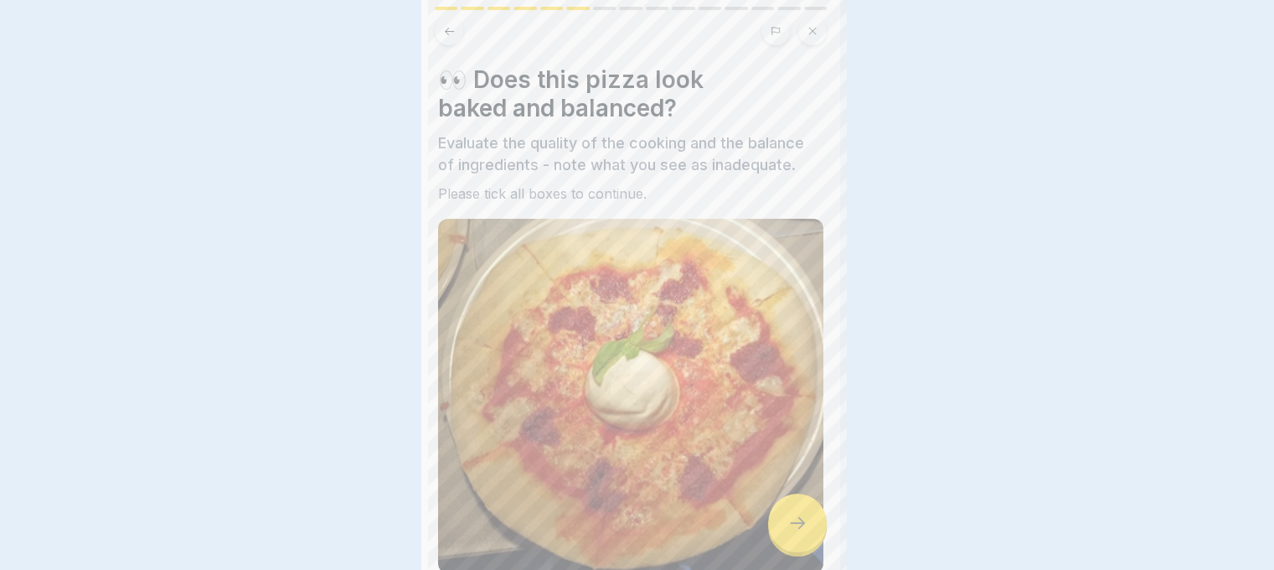
scroll to position [0, 0]
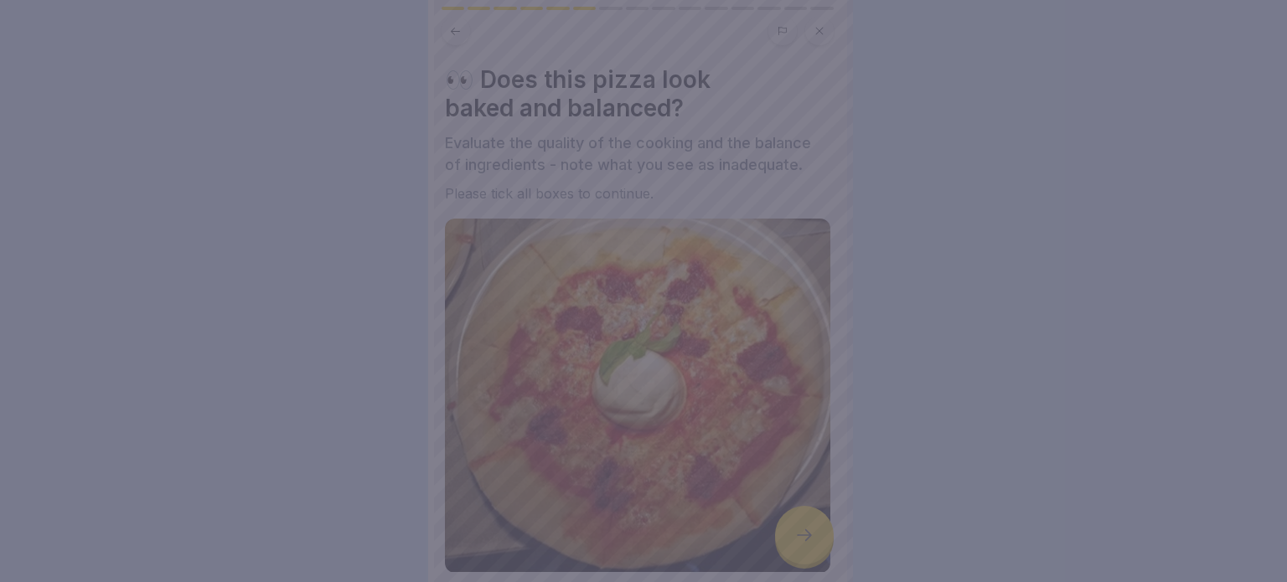
click at [817, 522] on div at bounding box center [643, 291] width 1287 height 582
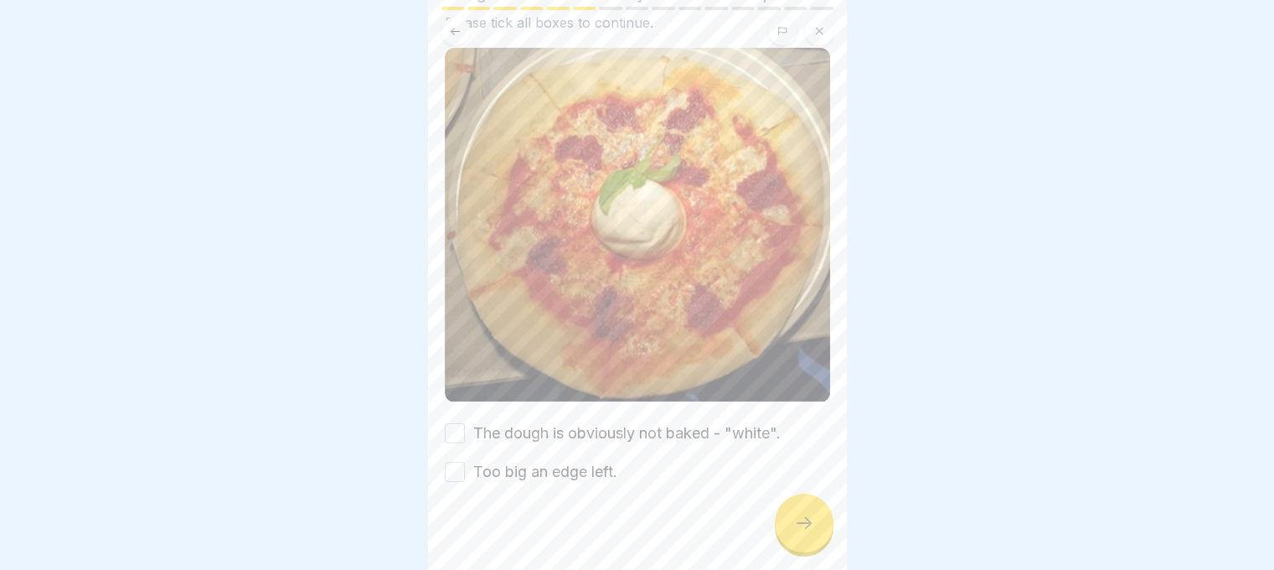
scroll to position [172, 0]
click at [449, 422] on button "The dough is obviously not baked - "white"." at bounding box center [455, 432] width 20 height 20
click at [464, 461] on div "Too big an edge left." at bounding box center [531, 471] width 173 height 22
drag, startPoint x: 456, startPoint y: 454, endPoint x: 1017, endPoint y: 504, distance: 563.5
click at [457, 461] on button "Too big an edge left." at bounding box center [455, 471] width 20 height 20
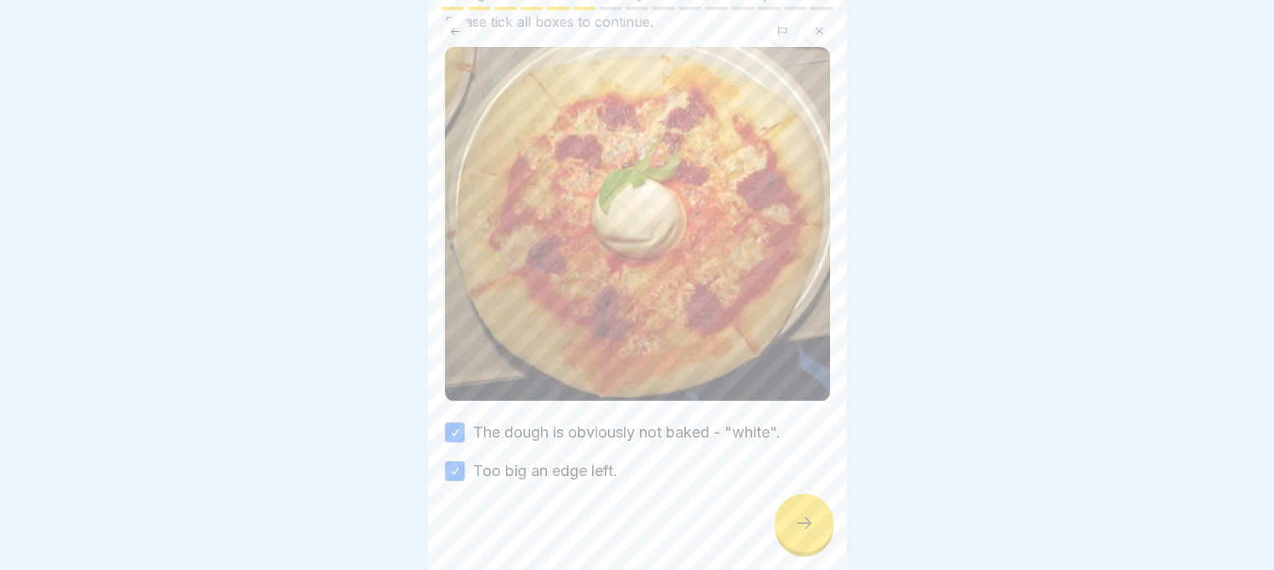
click at [799, 527] on icon at bounding box center [804, 523] width 20 height 20
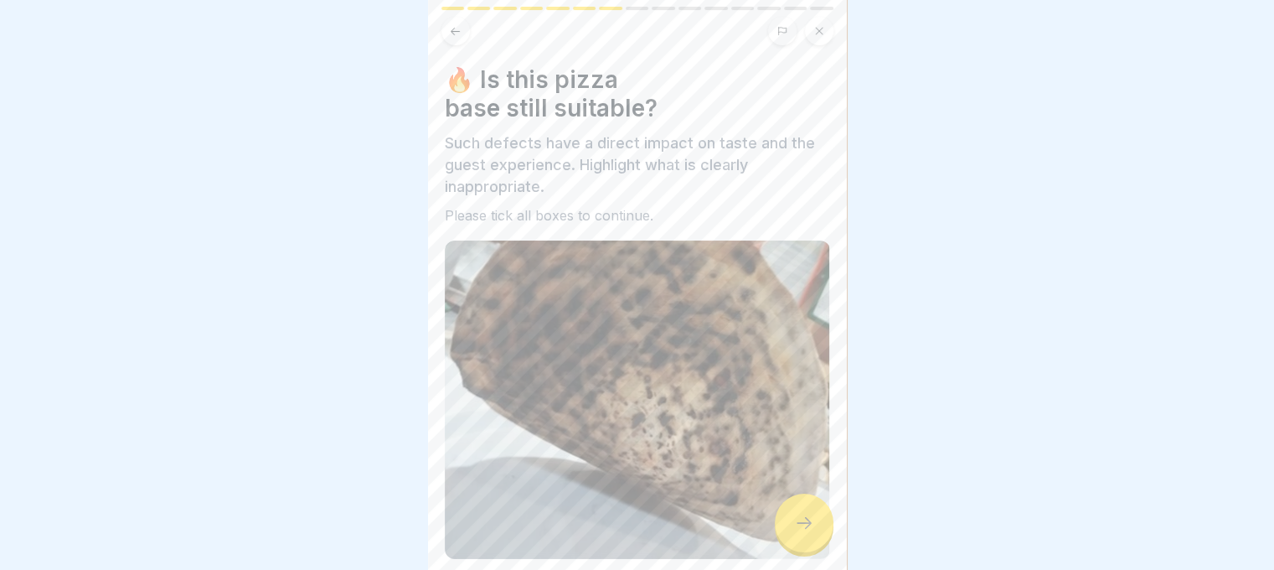
click at [802, 525] on div at bounding box center [804, 522] width 59 height 59
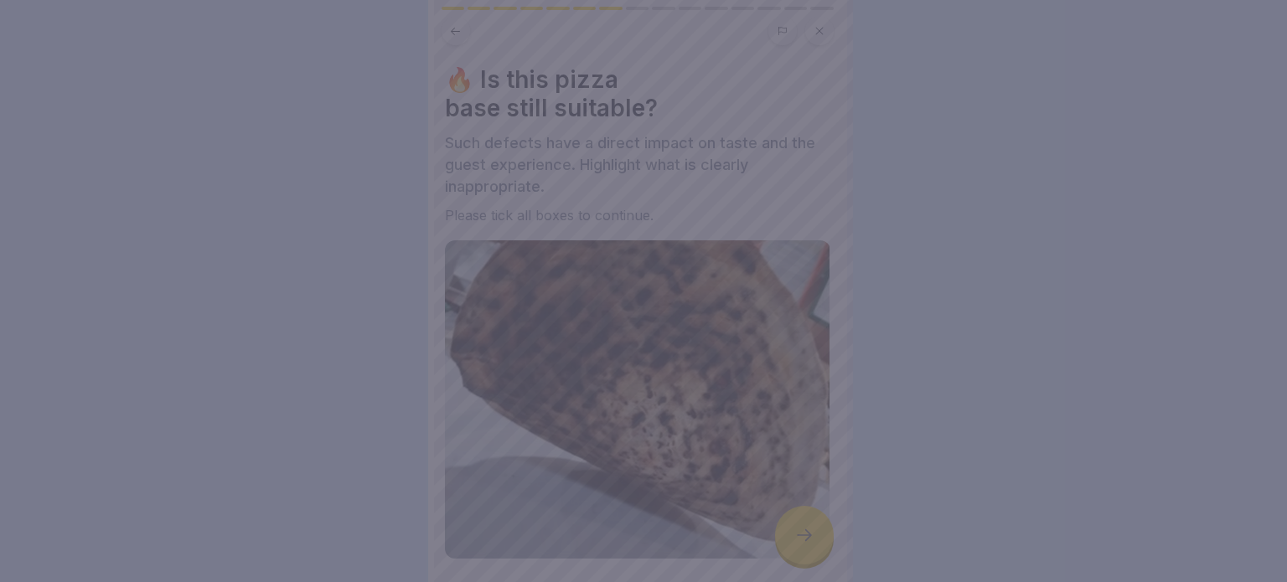
click at [802, 527] on div at bounding box center [643, 291] width 1287 height 582
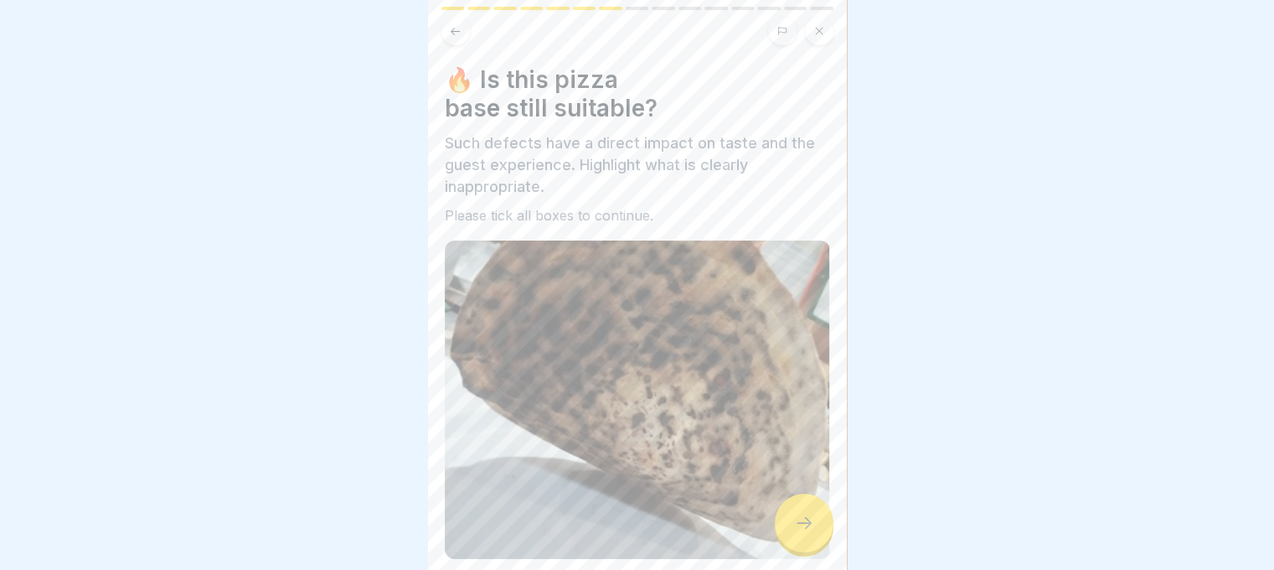
scroll to position [263, 0]
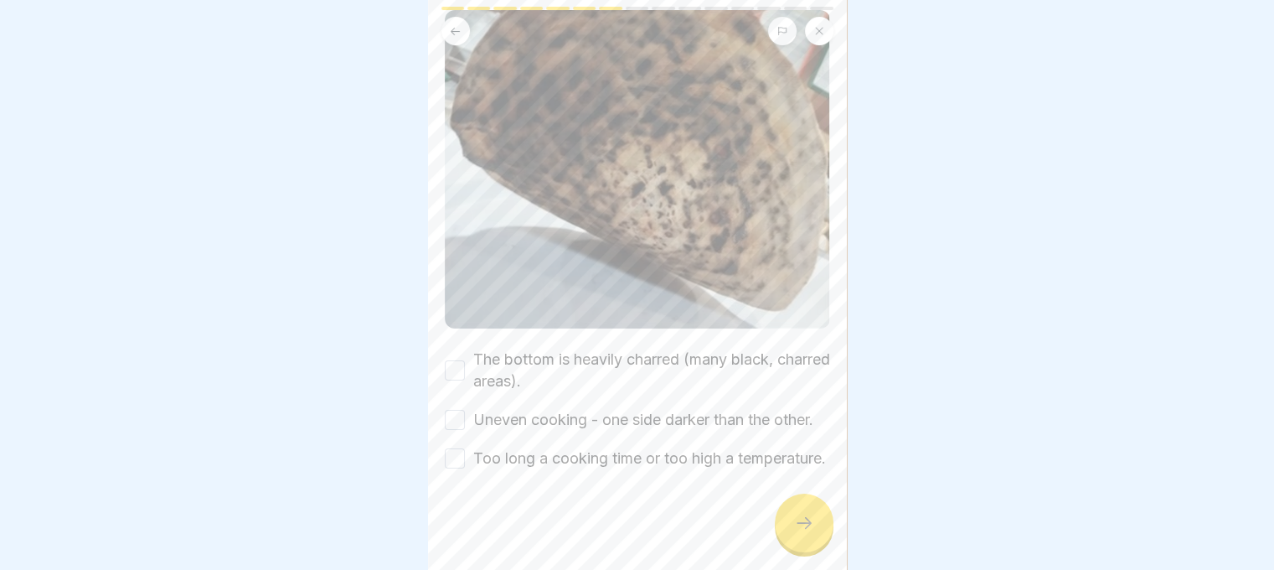
click at [451, 360] on button "The bottom is heavily charred (many black, charred areas)." at bounding box center [455, 370] width 20 height 20
click at [454, 410] on button "Uneven cooking - one side darker than the other." at bounding box center [455, 420] width 20 height 20
click at [461, 448] on button "Too long a cooking time or too high a temperature." at bounding box center [455, 458] width 20 height 20
click at [800, 532] on icon at bounding box center [804, 523] width 20 height 20
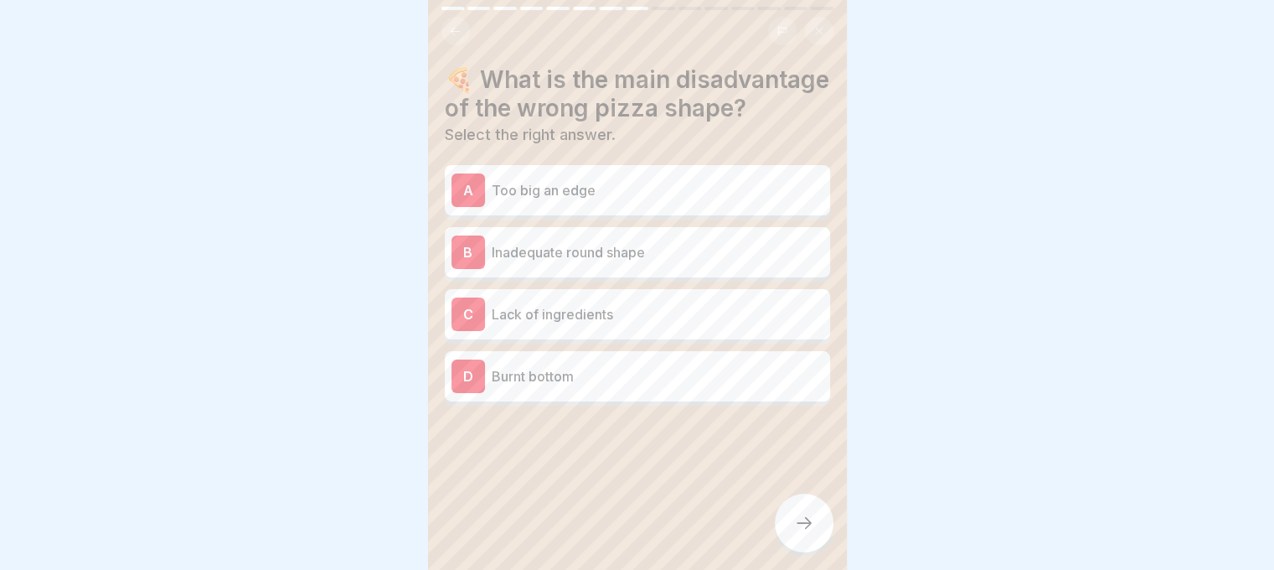
click at [623, 262] on p "Inadequate round shape" at bounding box center [658, 252] width 332 height 20
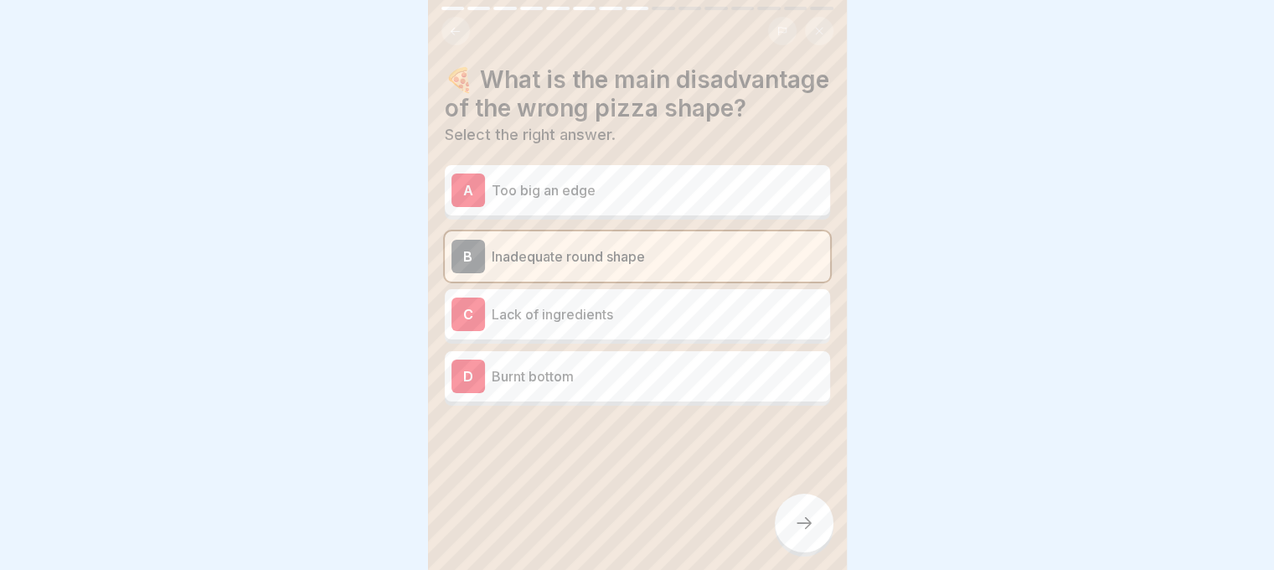
click at [612, 207] on div "A Too big an edge" at bounding box center [637, 190] width 372 height 34
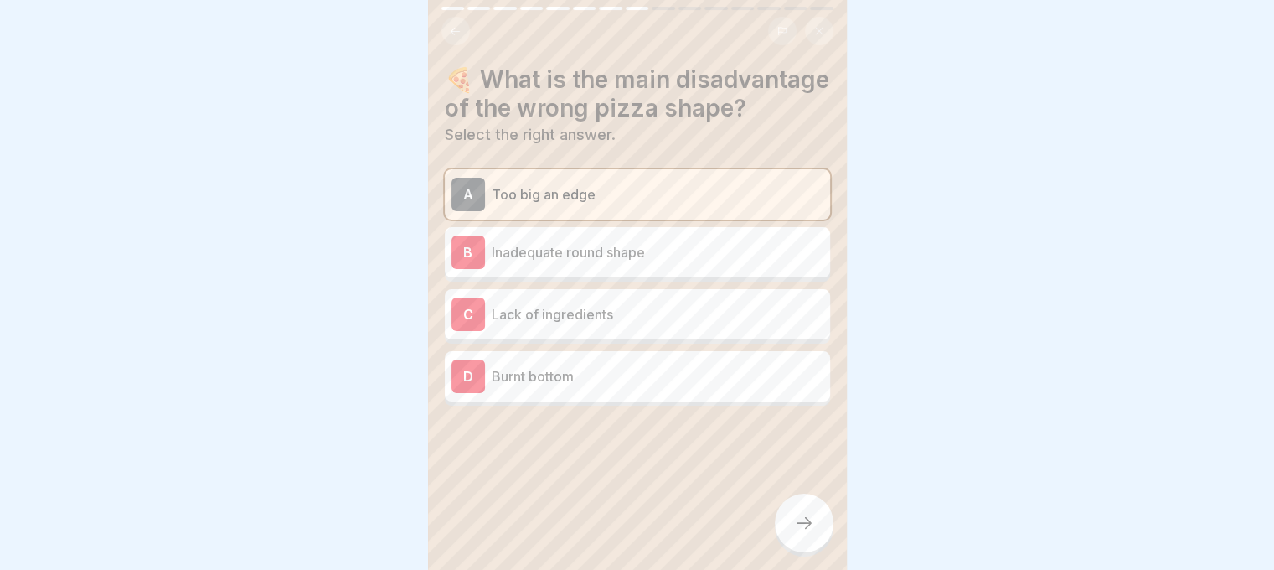
click at [797, 552] on div at bounding box center [804, 522] width 59 height 59
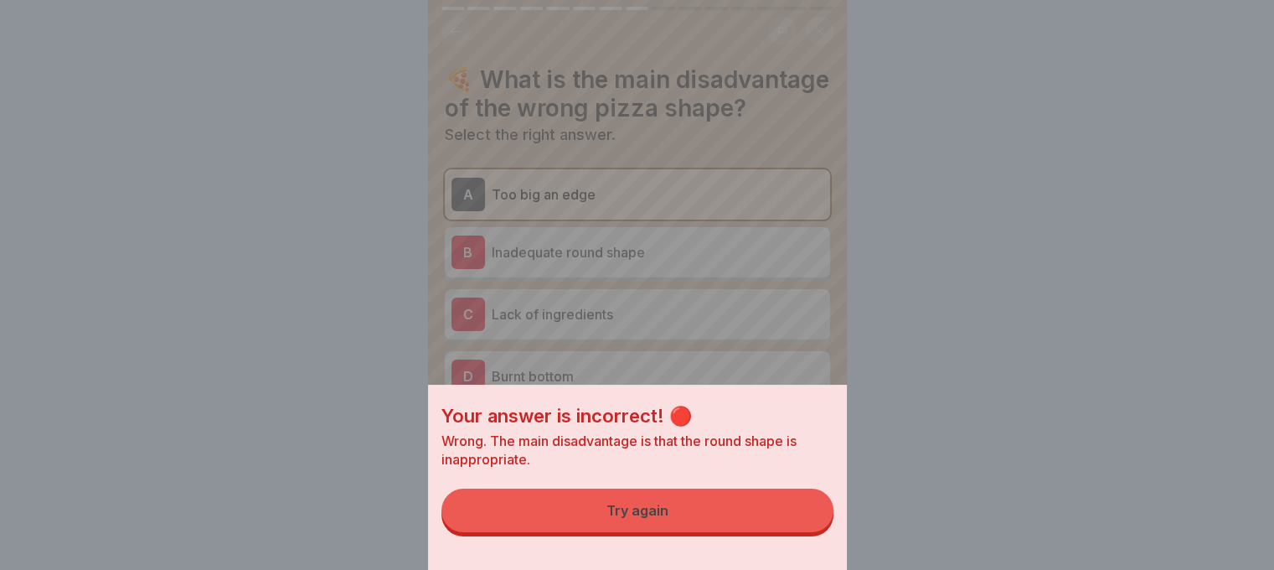
click at [681, 520] on button "Try again" at bounding box center [637, 510] width 392 height 44
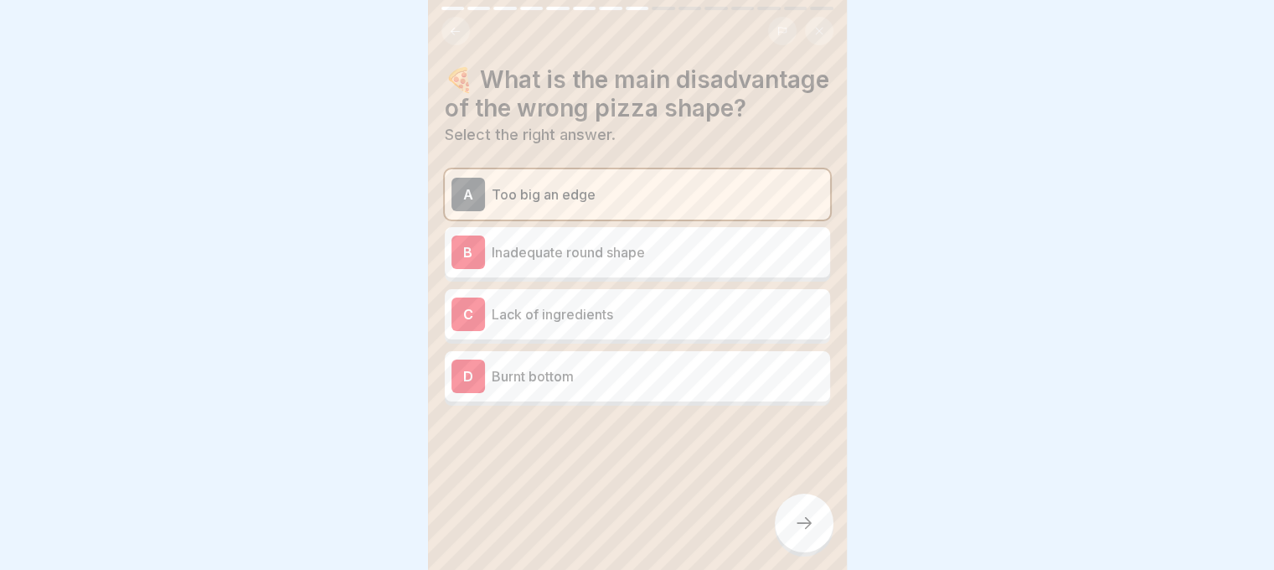
click at [584, 262] on p "Inadequate round shape" at bounding box center [658, 252] width 332 height 20
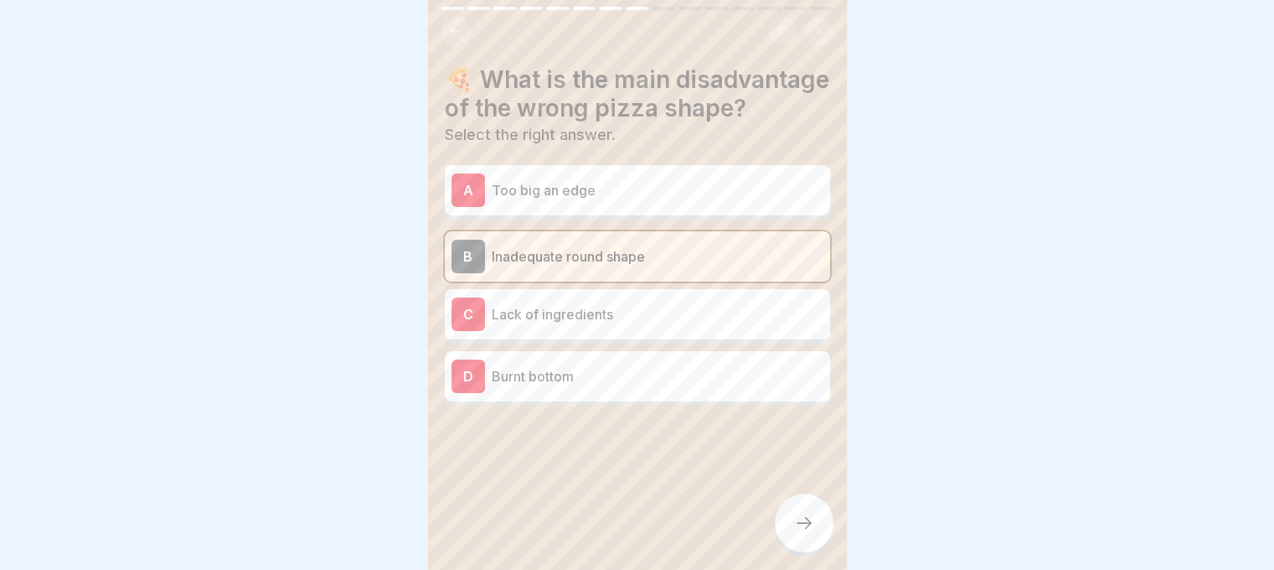
click at [791, 524] on div at bounding box center [804, 522] width 59 height 59
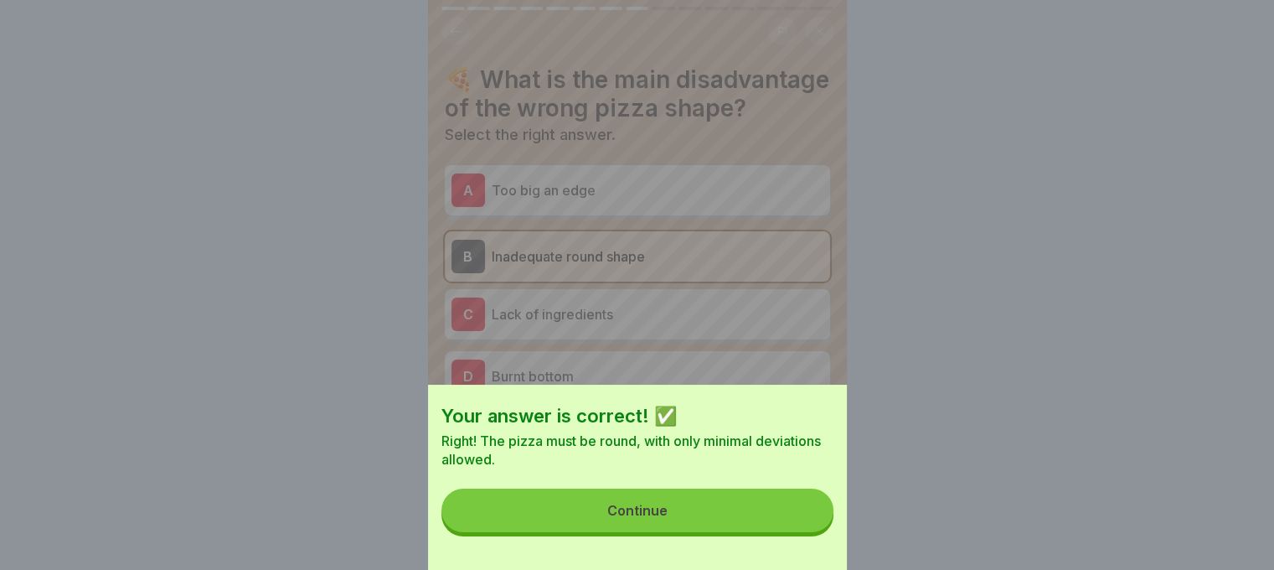
click at [734, 514] on button "Continue" at bounding box center [637, 510] width 392 height 44
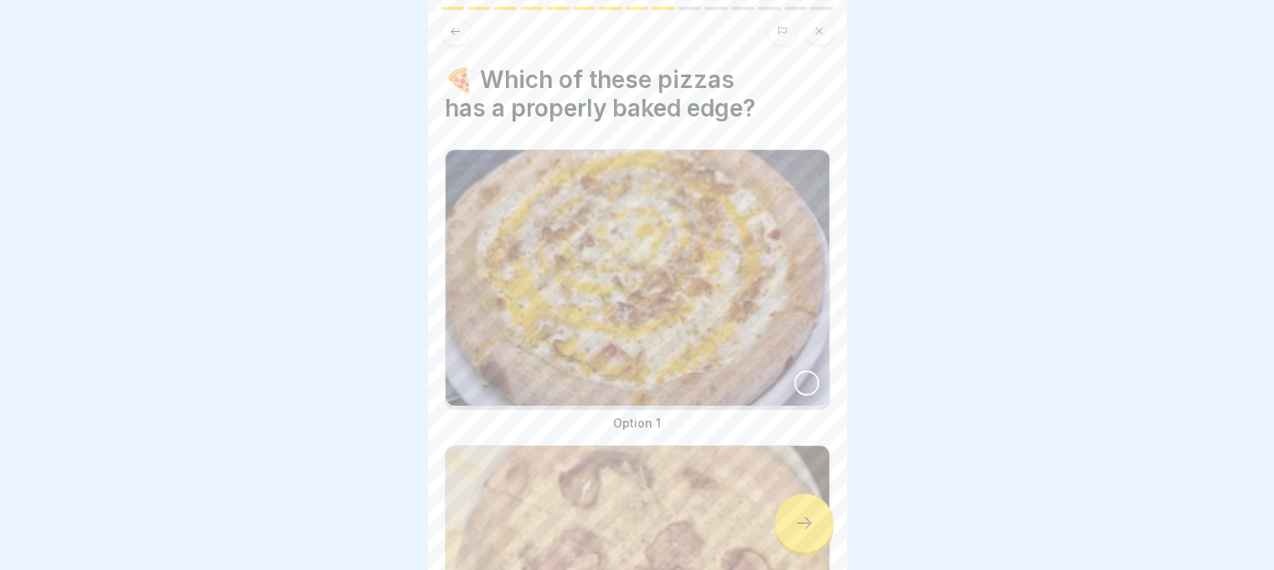
click at [805, 373] on div at bounding box center [806, 382] width 25 height 25
click at [807, 520] on div at bounding box center [804, 522] width 59 height 59
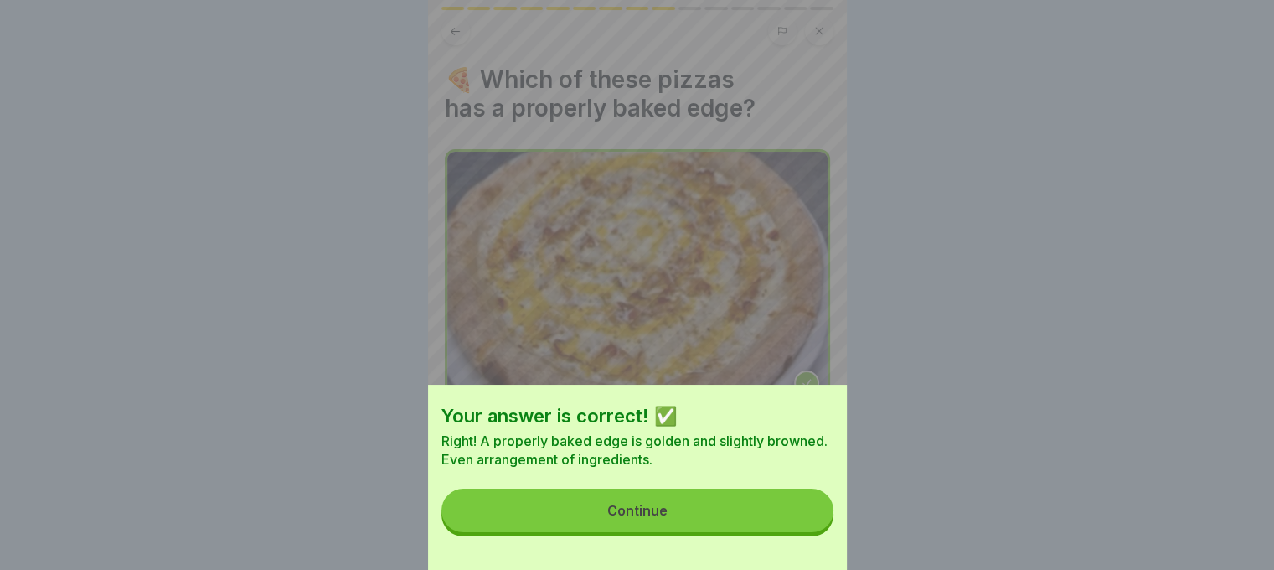
click at [807, 520] on button "Continue" at bounding box center [637, 510] width 392 height 44
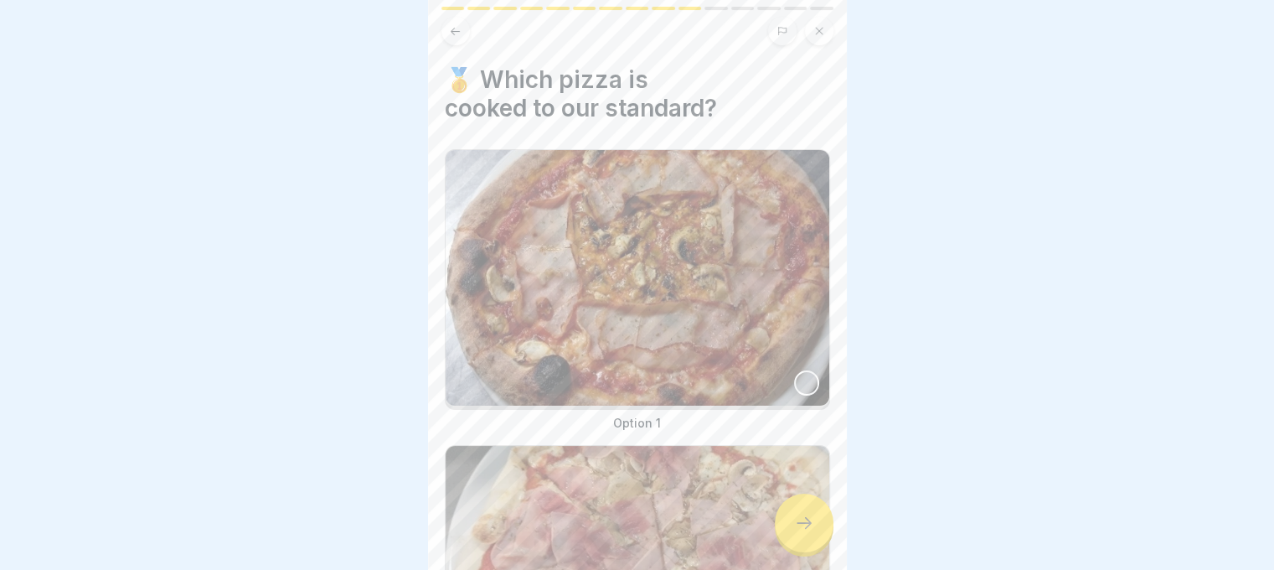
click at [807, 520] on div at bounding box center [804, 522] width 59 height 59
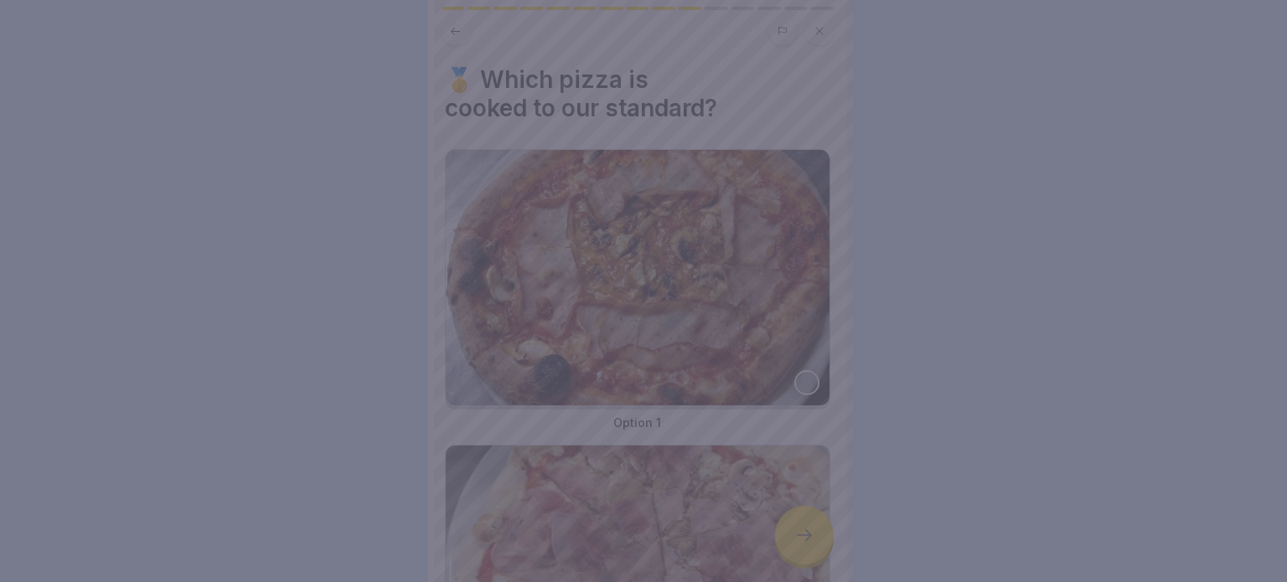
click at [807, 520] on div at bounding box center [643, 291] width 1287 height 582
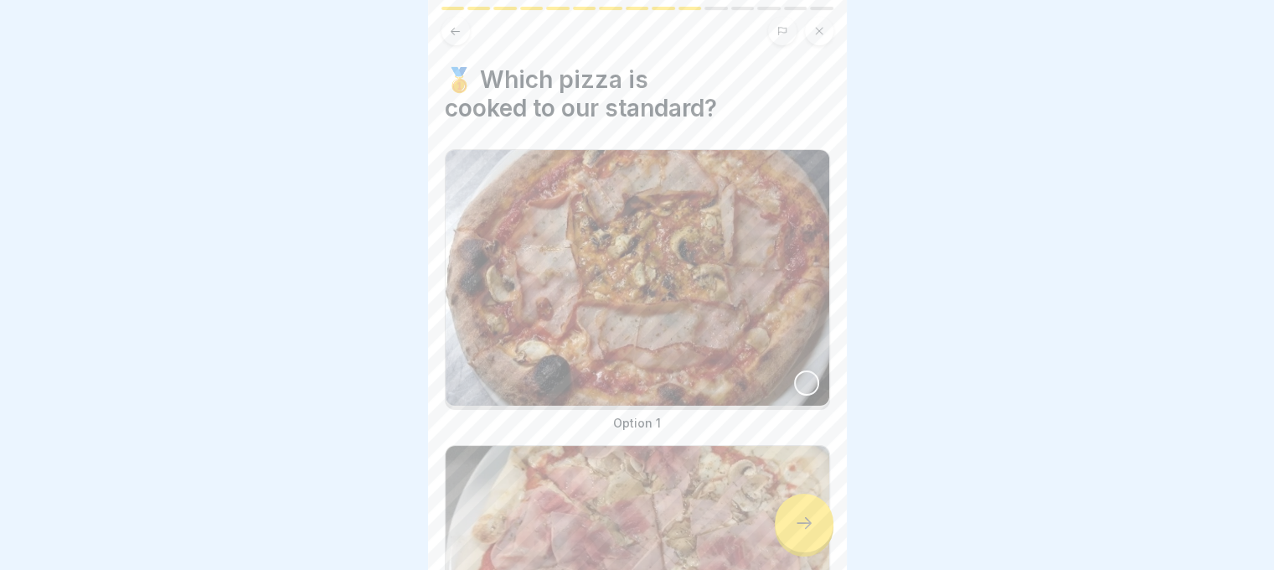
click at [797, 370] on div at bounding box center [806, 382] width 25 height 25
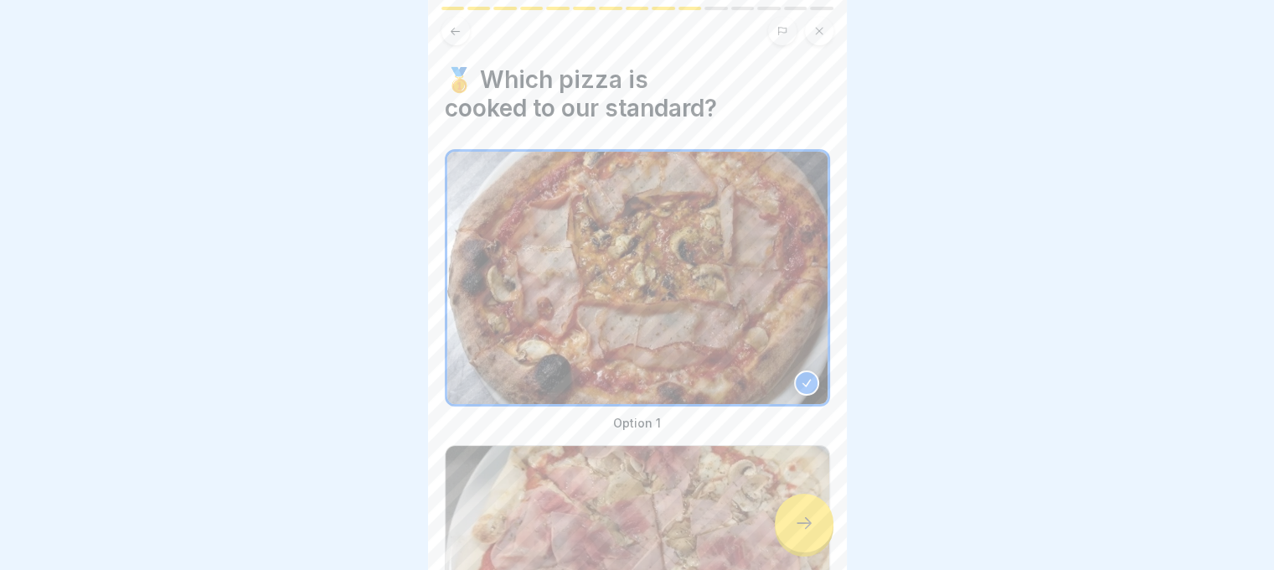
click at [797, 506] on div "🍕 From dough to guest: how to create the perfect pizza every day 15 Steps Engli…" at bounding box center [637, 285] width 419 height 570
click at [807, 533] on icon at bounding box center [804, 523] width 20 height 20
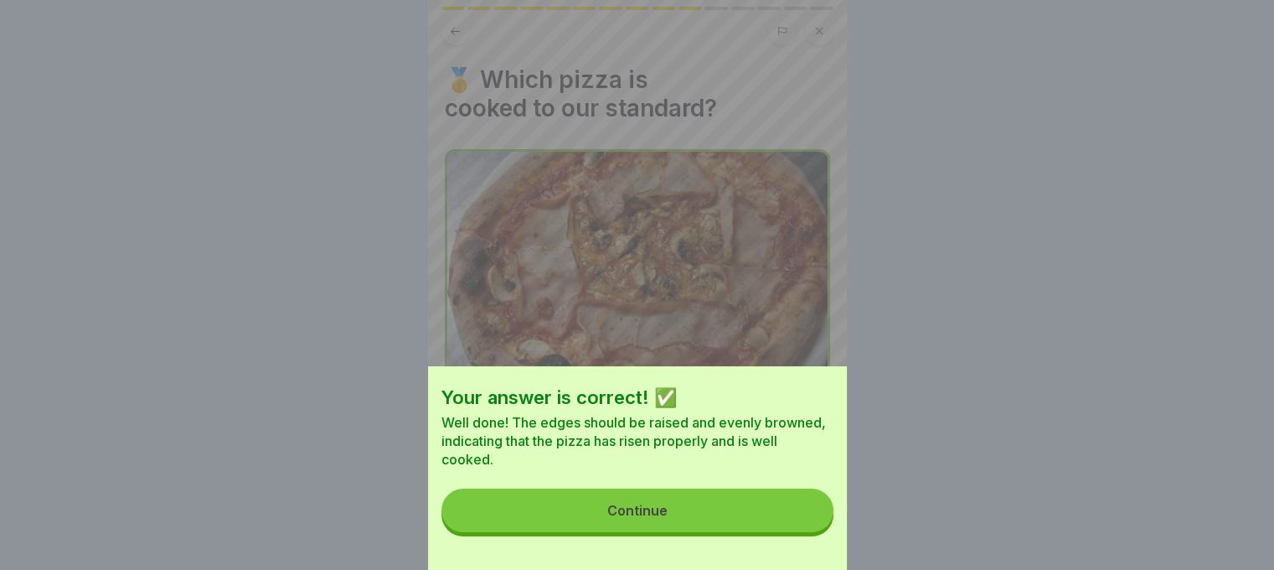
click at [798, 523] on button "Continue" at bounding box center [637, 510] width 392 height 44
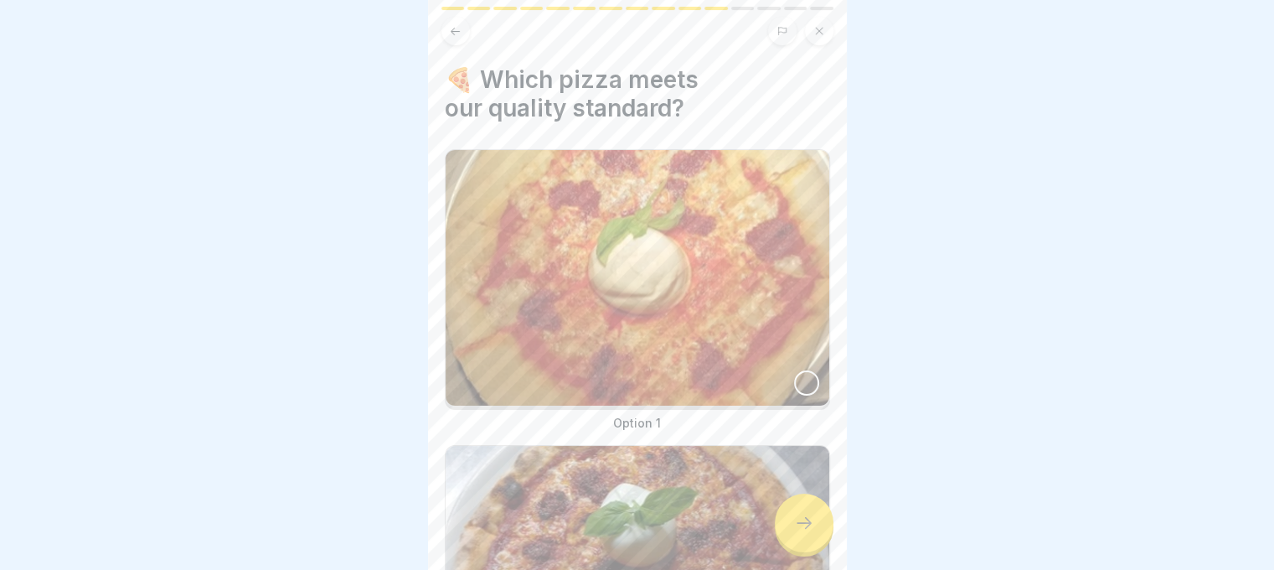
click at [806, 464] on img at bounding box center [638, 573] width 384 height 255
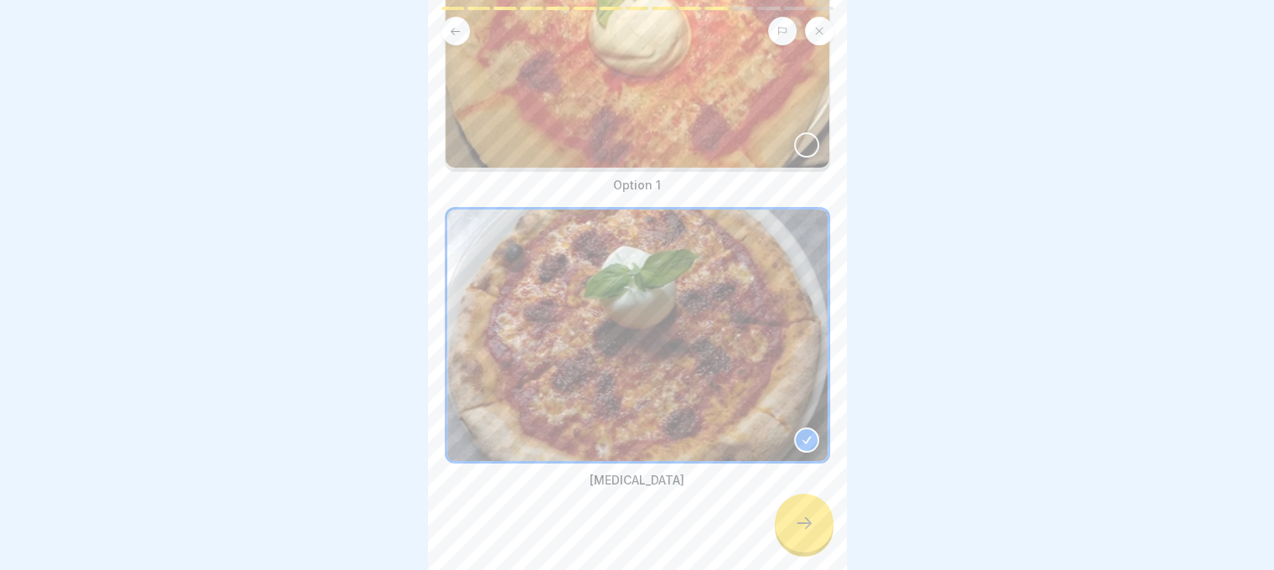
scroll to position [240, 0]
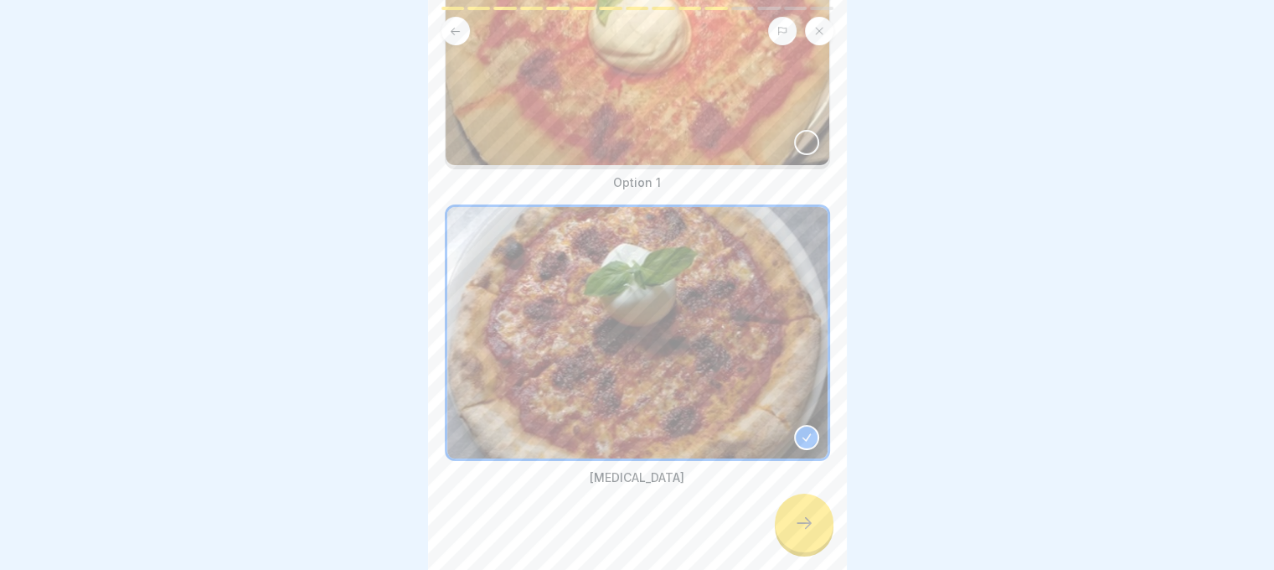
click at [807, 552] on div at bounding box center [804, 522] width 59 height 59
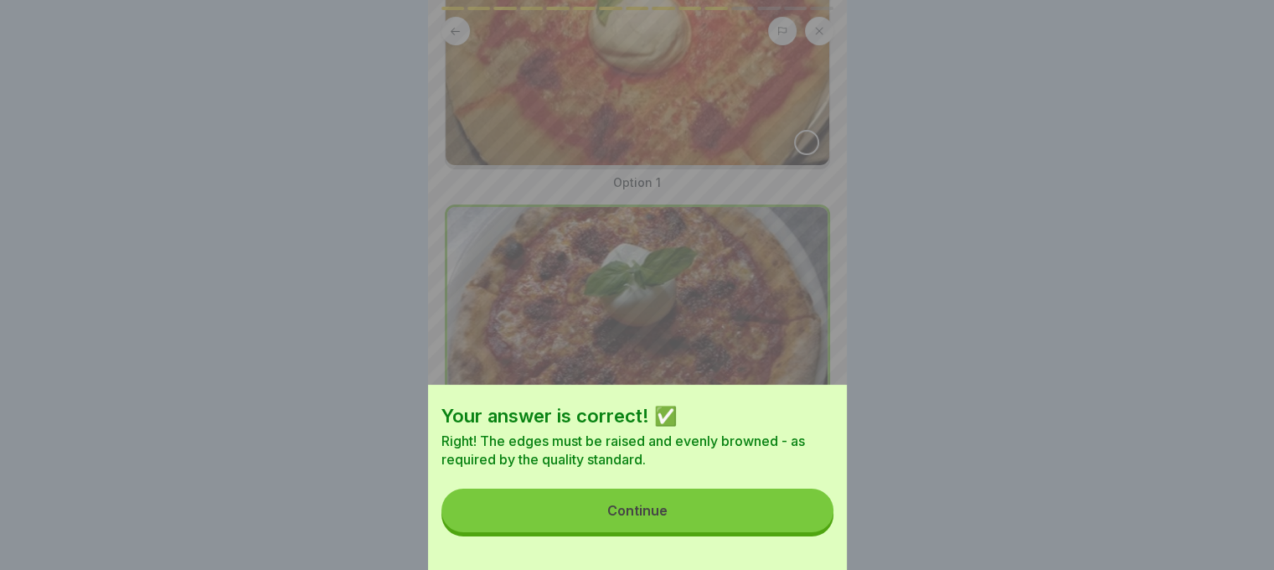
click at [801, 523] on button "Continue" at bounding box center [637, 510] width 392 height 44
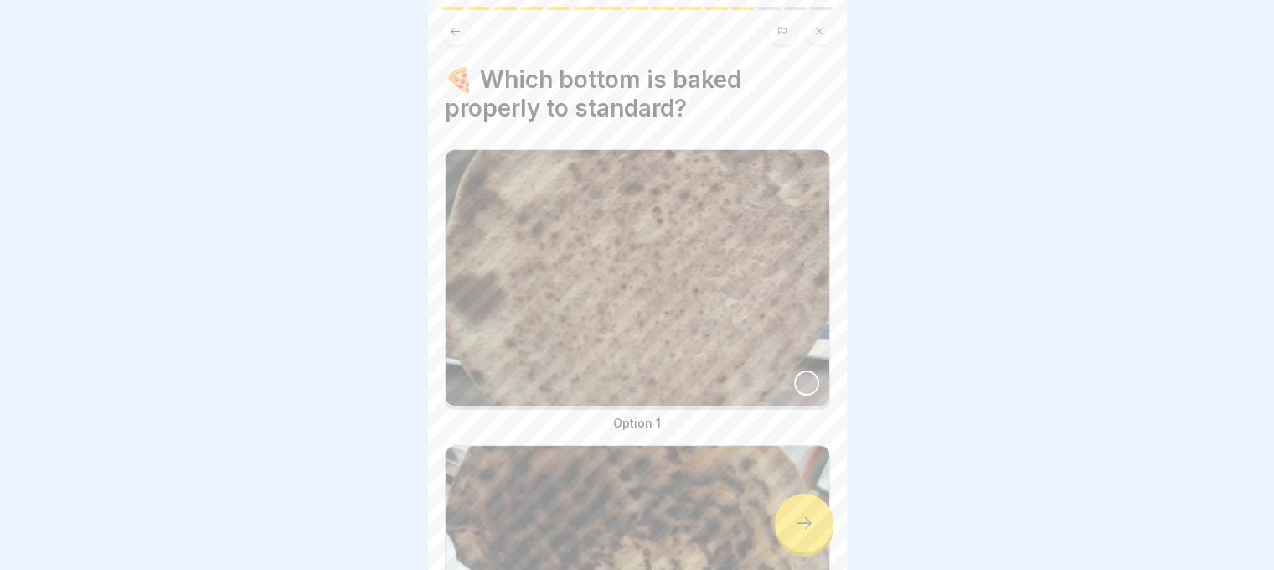
click at [786, 364] on div at bounding box center [637, 277] width 385 height 257
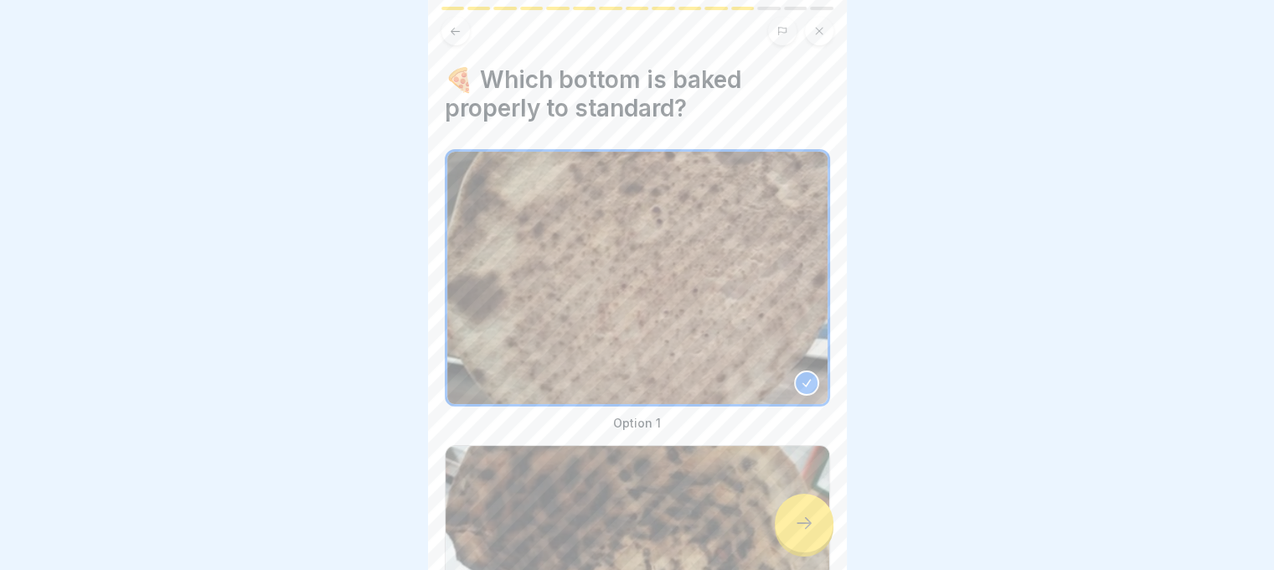
click at [806, 518] on div at bounding box center [804, 522] width 59 height 59
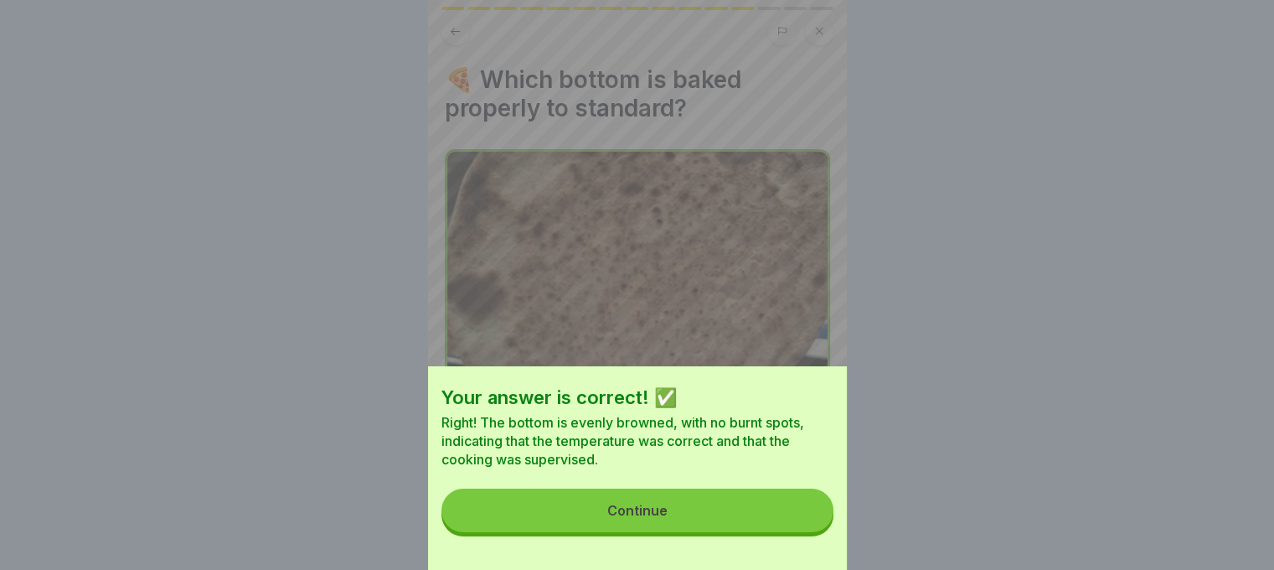
click at [762, 526] on button "Continue" at bounding box center [637, 510] width 392 height 44
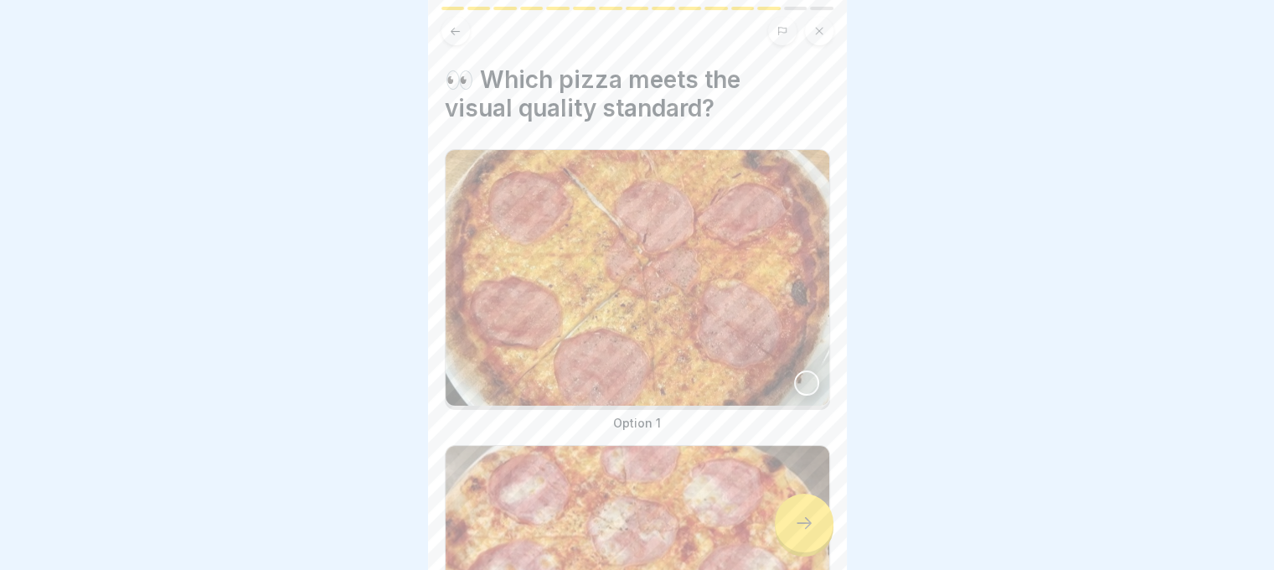
click at [737, 482] on img at bounding box center [638, 573] width 384 height 255
click at [801, 549] on div at bounding box center [804, 522] width 59 height 59
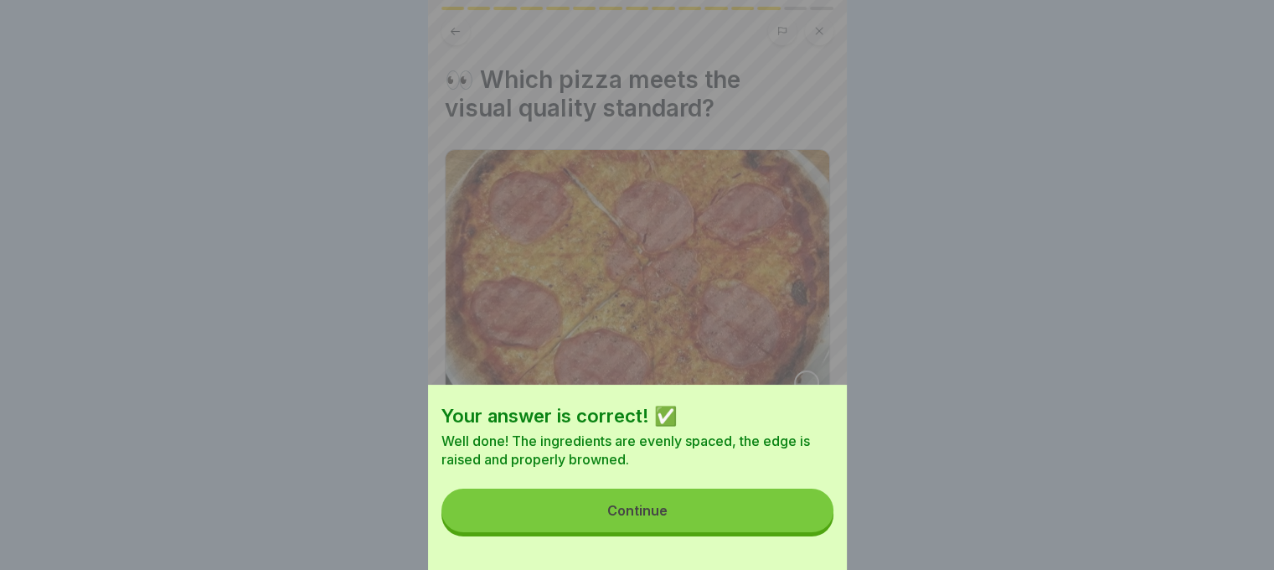
click at [794, 512] on button "Continue" at bounding box center [637, 510] width 392 height 44
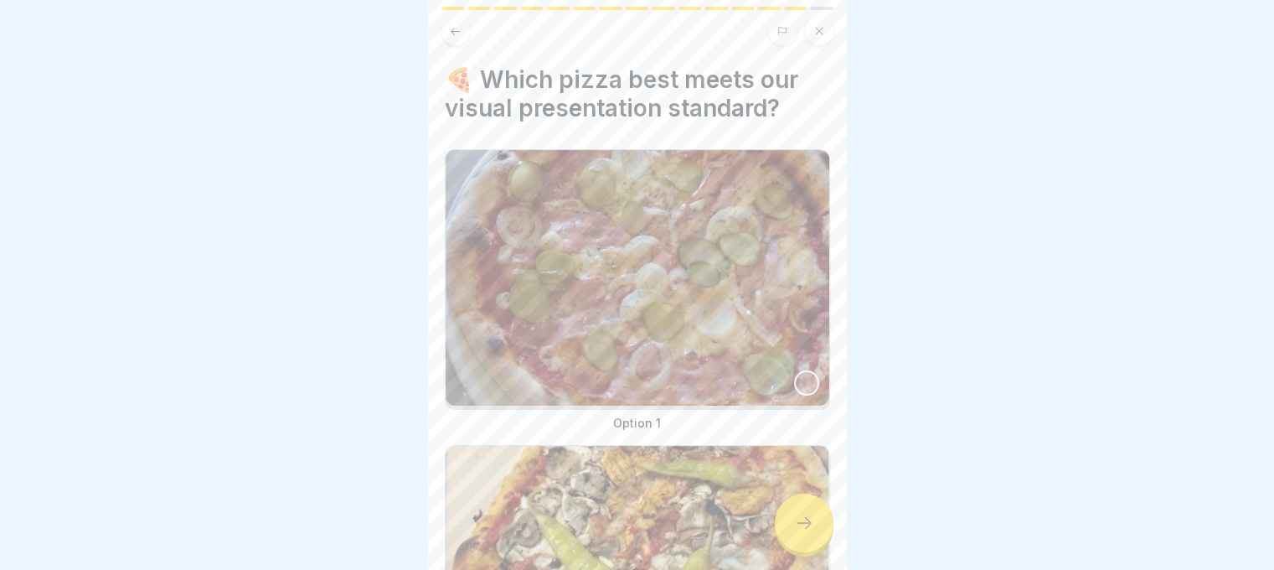
click at [797, 370] on div at bounding box center [806, 382] width 25 height 25
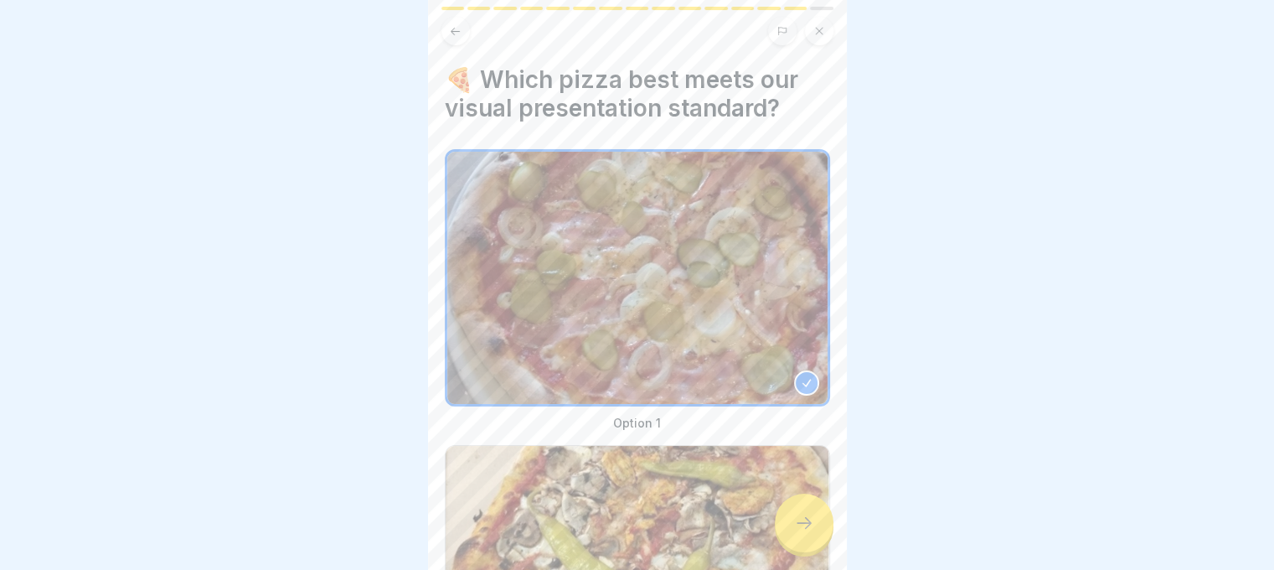
click at [807, 519] on div at bounding box center [804, 522] width 59 height 59
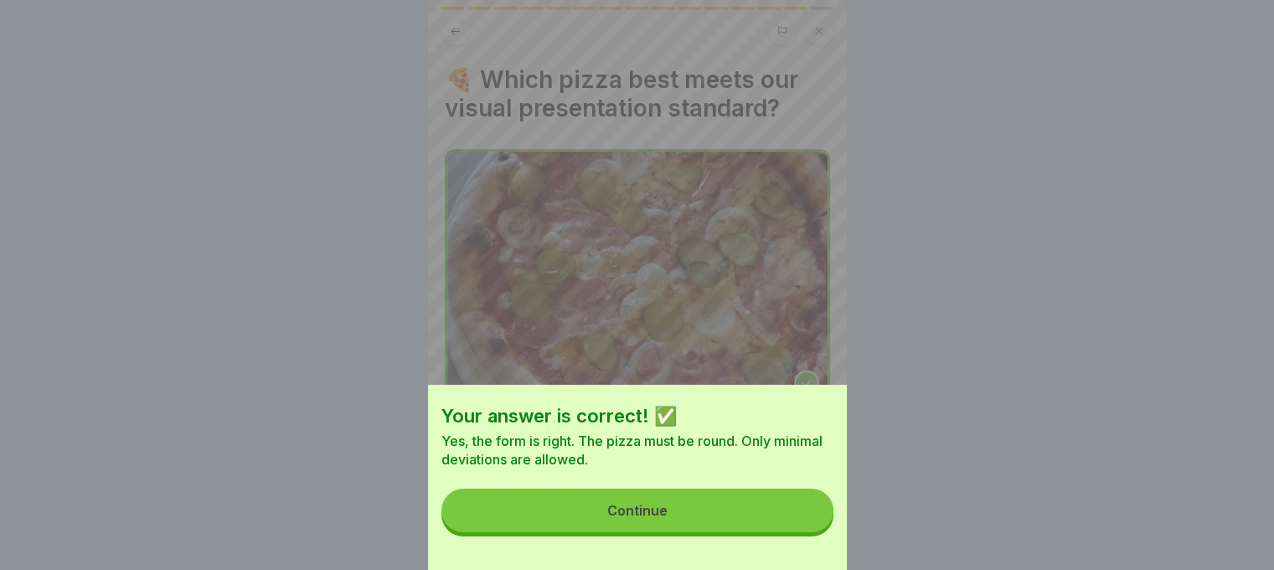
click at [805, 514] on button "Continue" at bounding box center [637, 510] width 392 height 44
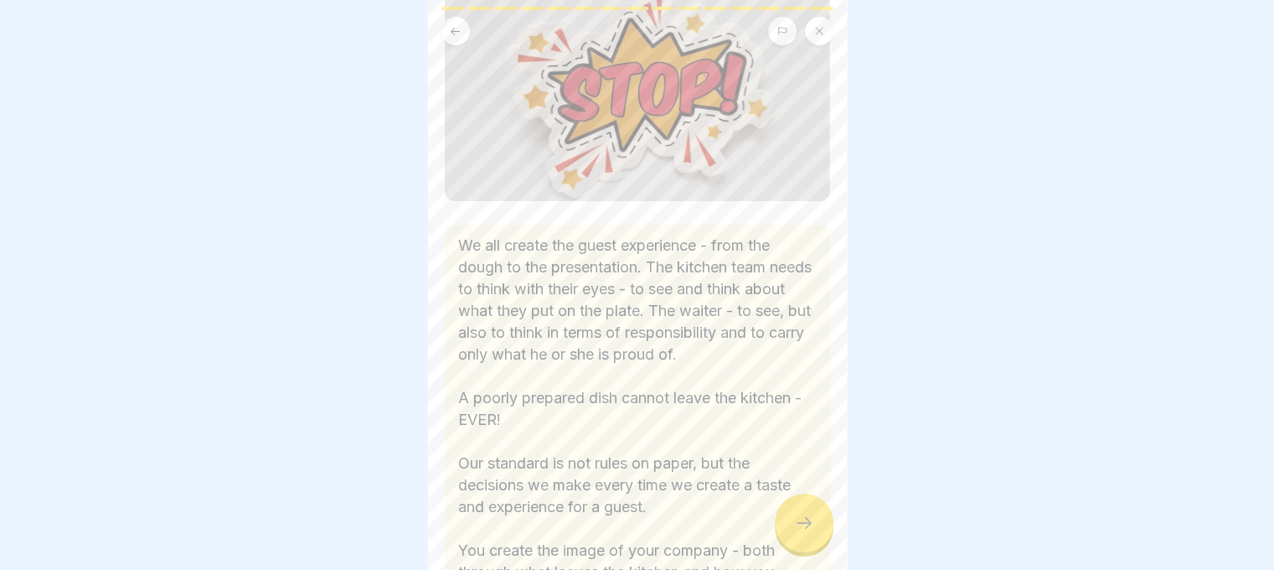
scroll to position [411, 0]
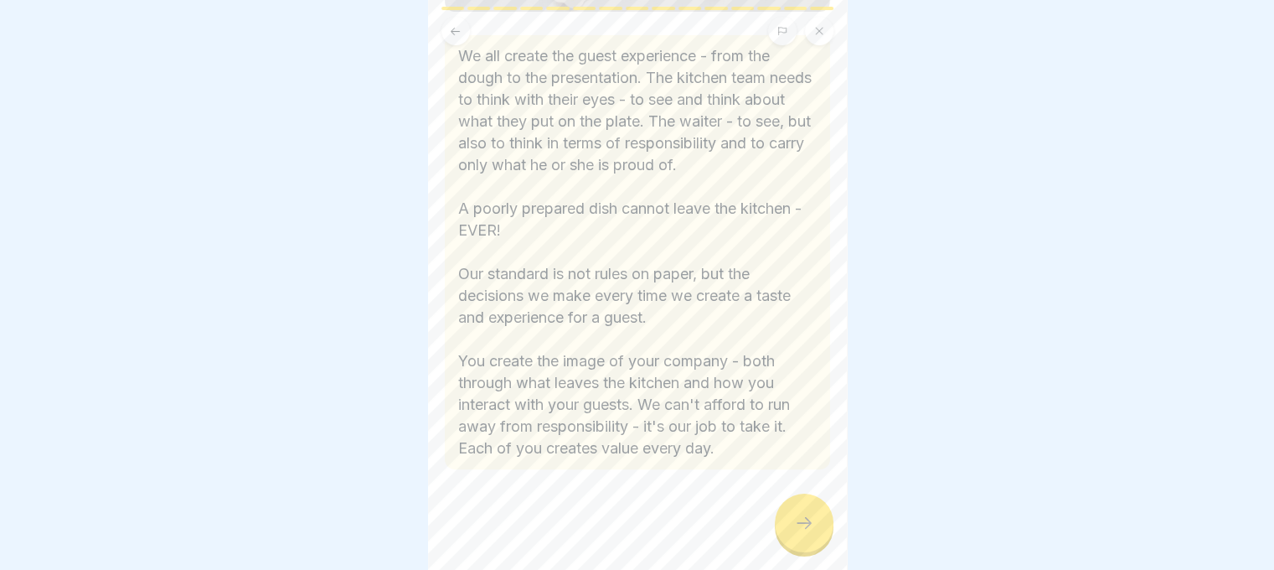
click at [813, 533] on icon at bounding box center [804, 523] width 20 height 20
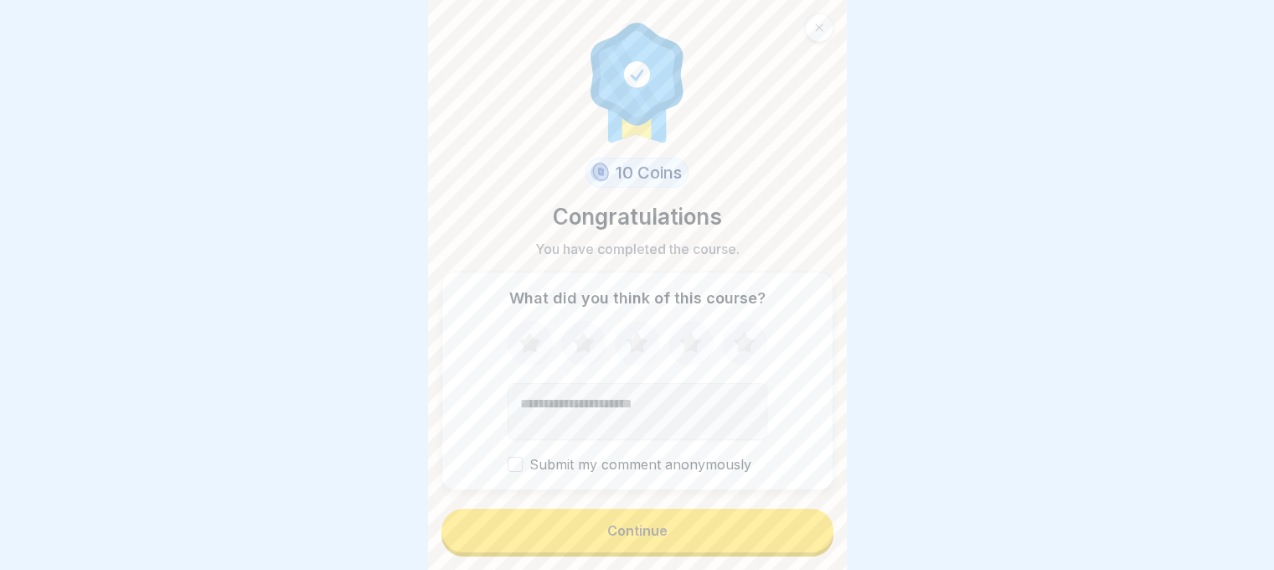
click at [795, 550] on button "Continue" at bounding box center [637, 530] width 392 height 44
click at [628, 538] on div "Continue" at bounding box center [637, 530] width 60 height 15
